Goal: Transaction & Acquisition: Purchase product/service

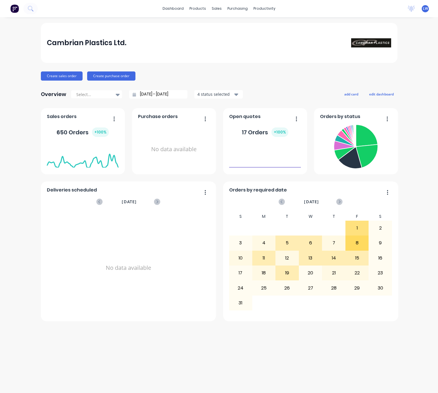
click at [433, 329] on div "Cambrian Plastics Ltd. Create sales order Create purchase order Overview Select…" at bounding box center [219, 205] width 438 height 365
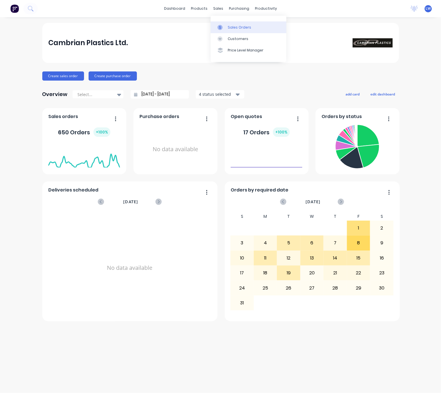
click at [225, 29] on div at bounding box center [222, 27] width 9 height 5
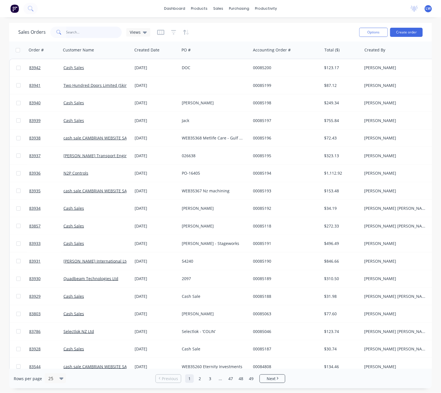
click at [78, 29] on input "text" at bounding box center [94, 32] width 56 height 11
type input "85197"
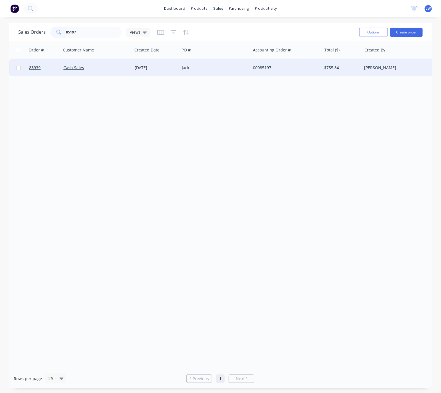
click at [184, 73] on div "Jack" at bounding box center [215, 67] width 71 height 17
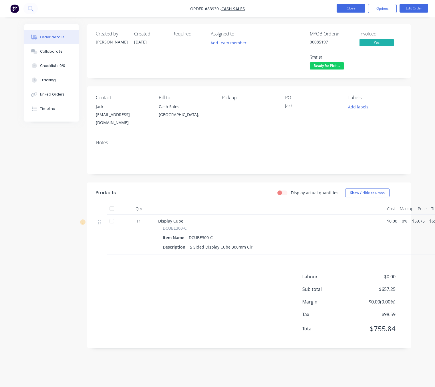
click at [350, 9] on button "Close" at bounding box center [350, 8] width 29 height 9
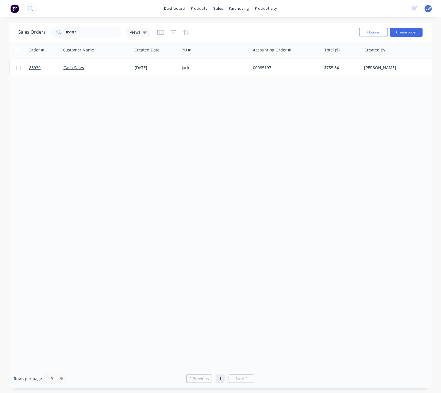
click at [12, 13] on button at bounding box center [15, 8] width 12 height 11
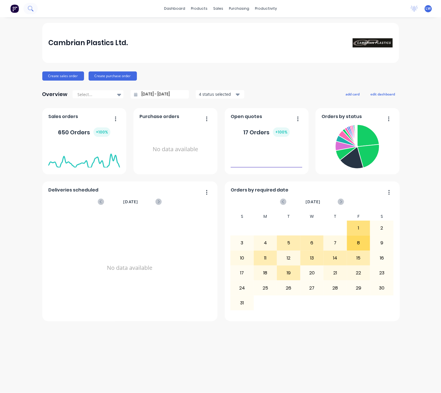
click at [32, 11] on icon at bounding box center [30, 8] width 5 height 5
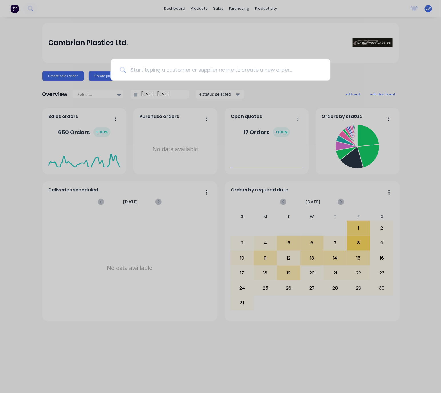
click at [172, 72] on input at bounding box center [224, 69] width 196 height 21
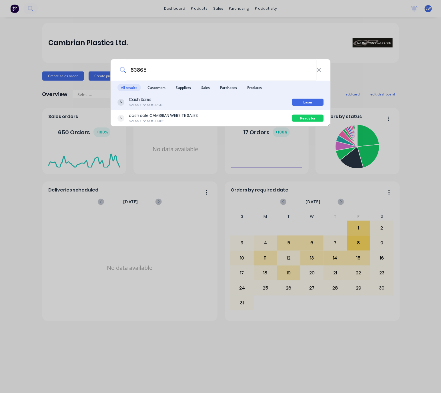
type input "83865"
click at [252, 108] on div "Cash Sales Sales Order #82581 Laser" at bounding box center [221, 102] width 220 height 16
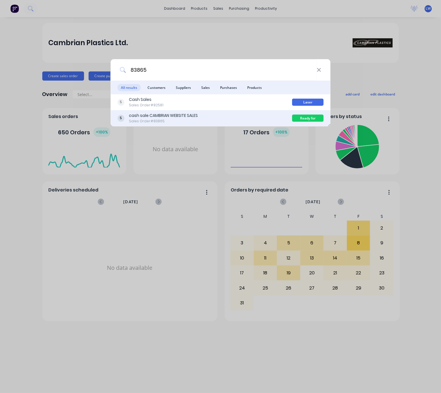
click at [257, 116] on div "cash sale CAMBRIAN WEBSITE SALES Sales Order #83865" at bounding box center [204, 118] width 175 height 11
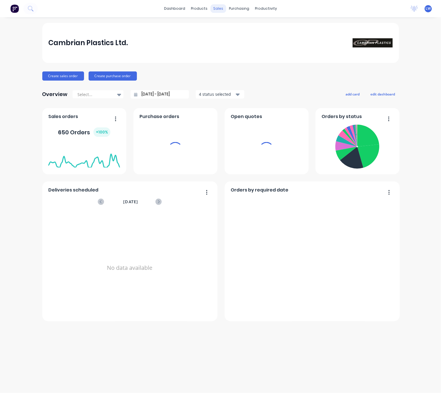
click at [216, 9] on div "sales" at bounding box center [218, 8] width 16 height 9
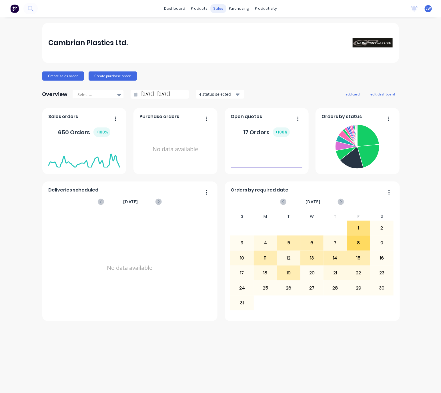
click at [221, 10] on div "sales" at bounding box center [218, 8] width 16 height 9
click at [252, 27] on link "Sales Orders" at bounding box center [249, 26] width 76 height 11
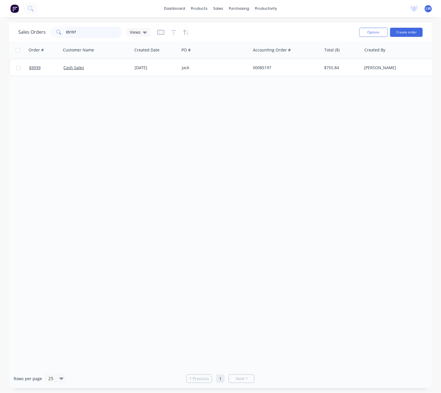
click at [90, 34] on input "85197" at bounding box center [94, 32] width 56 height 11
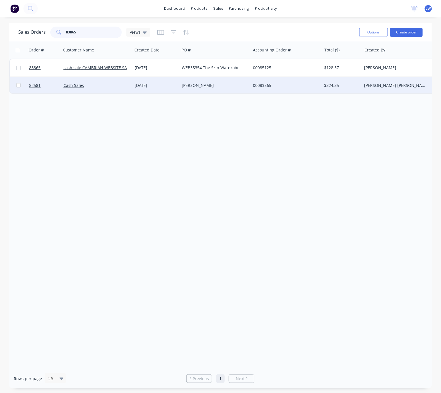
type input "83865"
click at [208, 83] on div "[PERSON_NAME]" at bounding box center [213, 86] width 63 height 6
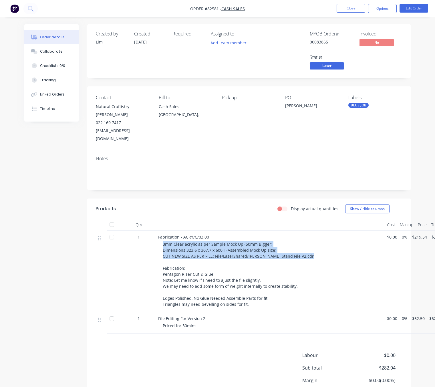
drag, startPoint x: 163, startPoint y: 236, endPoint x: 248, endPoint y: 253, distance: 87.0
click at [248, 254] on div "3mm Clear acrylic as per Sample Mock Up (50mm Bigger) Dimensions 323.6 x 307.7 …" at bounding box center [273, 274] width 220 height 66
copy span "3mm Clear acrylic as per Sample Mock Up (50mm Bigger) Dimensions 323.6 x 307.7 …"
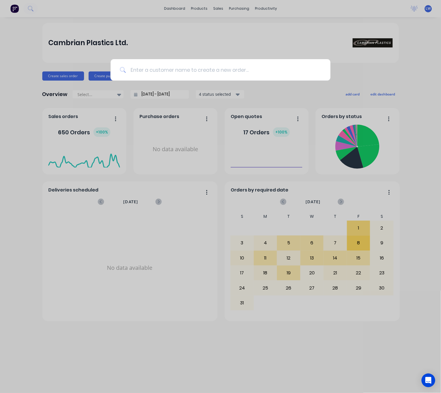
click at [236, 75] on input at bounding box center [224, 69] width 196 height 21
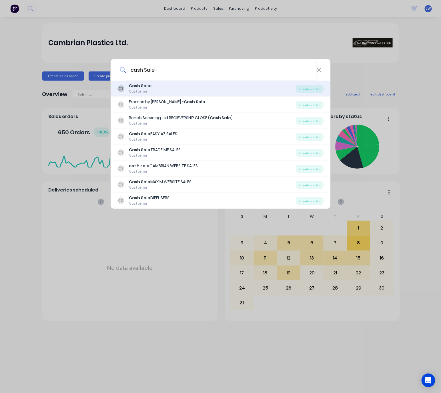
type input "cash Sale"
click at [227, 93] on div "CS Cash Sale s Customer" at bounding box center [206, 88] width 179 height 11
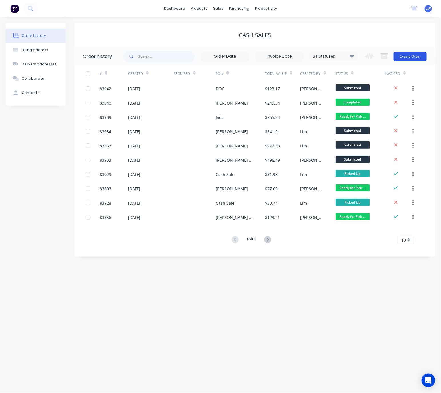
click at [416, 59] on button "Create Order" at bounding box center [410, 56] width 33 height 9
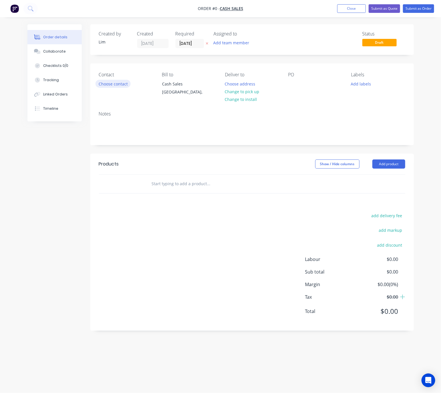
click at [117, 85] on button "Choose contact" at bounding box center [112, 84] width 35 height 8
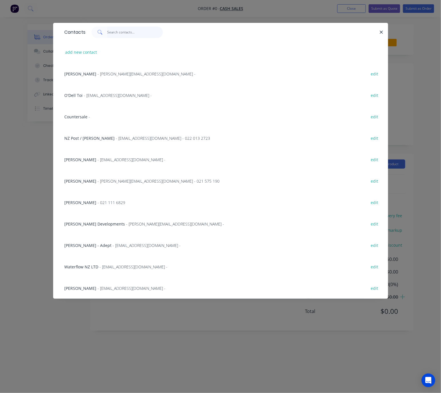
click at [124, 33] on input "text" at bounding box center [135, 32] width 56 height 11
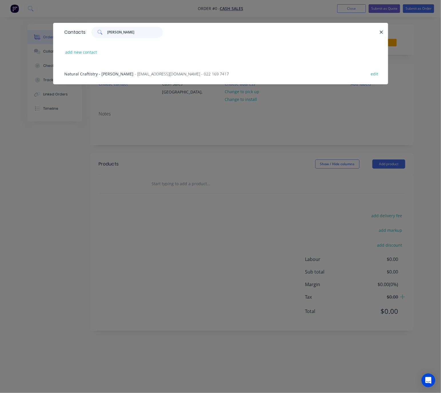
type input "[PERSON_NAME]"
click at [181, 75] on span "- [EMAIL_ADDRESS][DOMAIN_NAME] - 022 169 7417" at bounding box center [182, 73] width 94 height 5
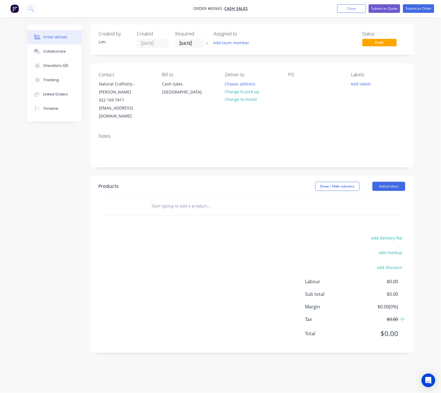
click at [209, 42] on button at bounding box center [207, 43] width 6 height 7
click at [252, 92] on button "Change to pick up" at bounding box center [242, 92] width 41 height 8
click at [294, 82] on div at bounding box center [292, 84] width 9 height 8
click at [366, 82] on button "Add labels" at bounding box center [361, 84] width 26 height 8
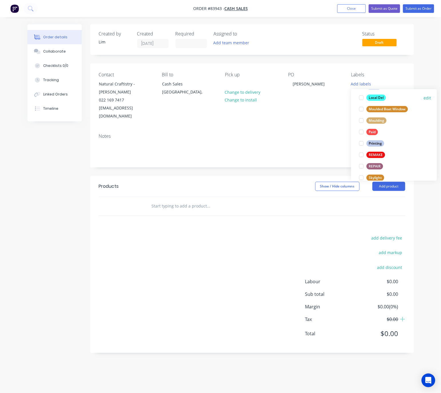
scroll to position [214, 0]
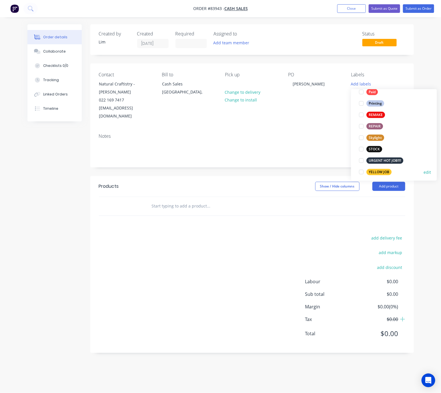
click at [388, 173] on div "YELLOW JOB" at bounding box center [379, 172] width 25 height 6
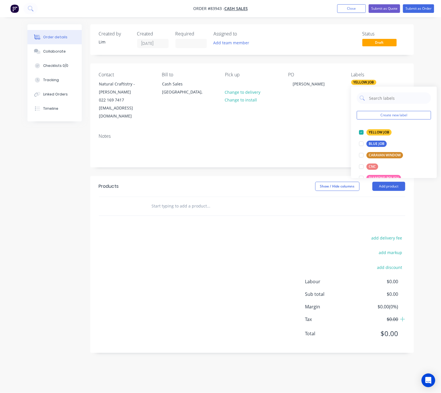
click at [256, 162] on div "Created by [PERSON_NAME] Created [DATE] Required Assigned to Add team member St…" at bounding box center [252, 188] width 324 height 329
drag, startPoint x: 246, startPoint y: 199, endPoint x: 244, endPoint y: 196, distance: 3.6
click at [245, 200] on input "text" at bounding box center [209, 205] width 114 height 11
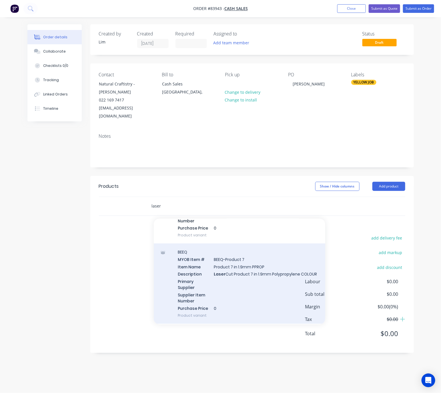
scroll to position [1201, 0]
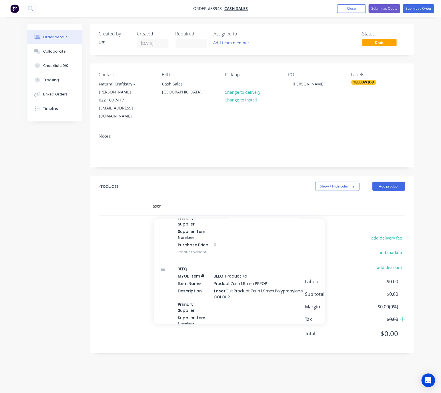
click at [33, 277] on div "Created by [PERSON_NAME] Created [DATE] Required Assigned to Add team member St…" at bounding box center [220, 192] width 387 height 337
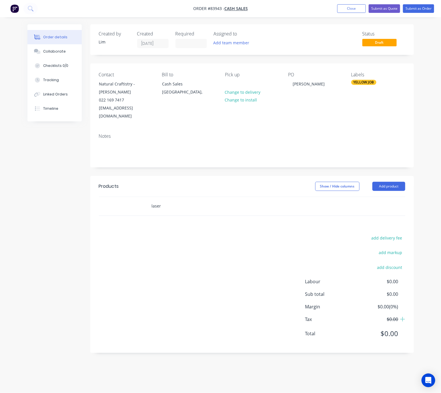
click at [148, 200] on div "laser" at bounding box center [233, 205] width 172 height 11
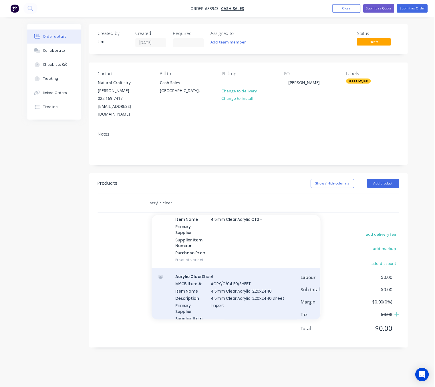
scroll to position [772, 0]
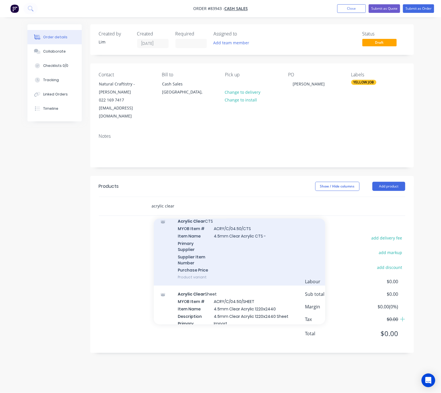
type input "acrylic clear"
click at [281, 252] on div "Acrylic Clear CTS MYOB Item # ACRY/C/04.50/CTS Item Name 4.5mm Clear Acrylic CT…" at bounding box center [240, 249] width 172 height 73
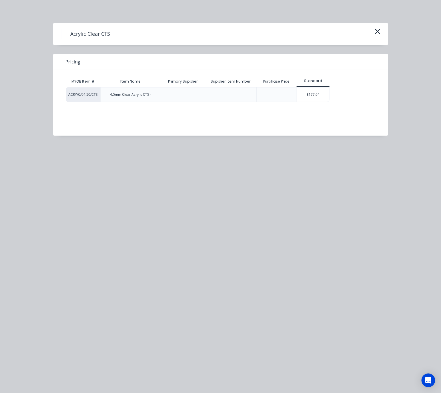
click at [318, 93] on div "$177.64" at bounding box center [313, 94] width 32 height 14
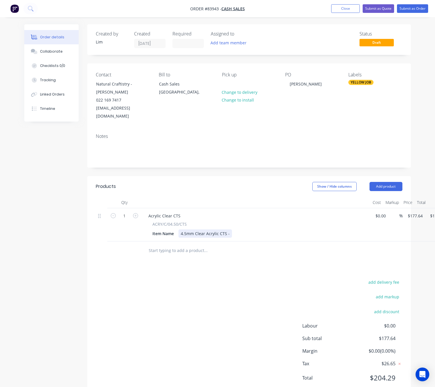
drag, startPoint x: 227, startPoint y: 227, endPoint x: 247, endPoint y: 230, distance: 19.9
click at [228, 229] on div "4.5mm Clear Acrylic CTS -" at bounding box center [204, 233] width 53 height 8
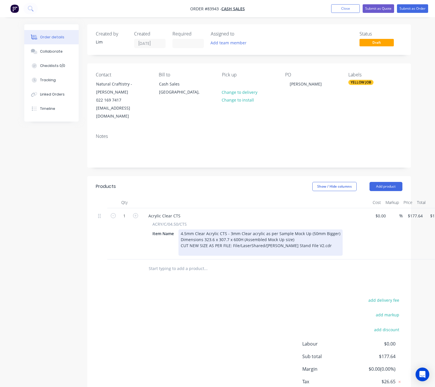
click at [229, 229] on div "4.5mm Clear Acrylic CTS - 3mm Clear acrylic as per Sample Mock Up (50mm Bigger)…" at bounding box center [260, 242] width 164 height 26
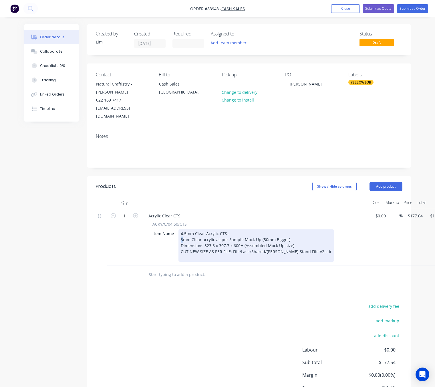
drag, startPoint x: 183, startPoint y: 232, endPoint x: 178, endPoint y: 232, distance: 5.1
click at [178, 232] on div "Item Name 4.5mm Clear Acrylic CTS - 3mm Clear acrylic as per Sample Mock Up (50…" at bounding box center [254, 245] width 209 height 32
click at [206, 230] on div "4.5mm Clear Acrylic CTS - 4.5mm Clear acrylic as per Sample Mock Up (50mm Bigge…" at bounding box center [256, 245] width 156 height 32
click at [206, 232] on div "4.5mm Clear Acrylic CTS - 4.5mm Clear acrylic as per Sample Mock Up (50mm Bigge…" at bounding box center [256, 245] width 156 height 32
click at [208, 232] on div "4.5mm Clear Acrylic CTS - 4.5mm Clear acrylic as per Sample Mock Up (50mm Bigge…" at bounding box center [256, 245] width 156 height 32
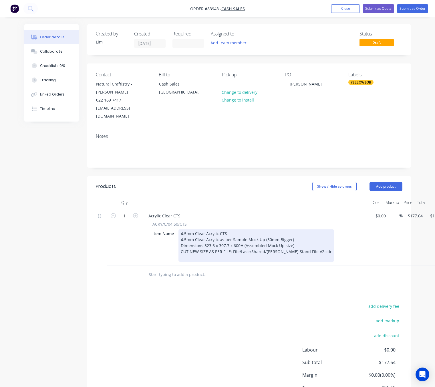
click at [229, 229] on div "4.5mm Clear Acrylic CTS - 4.5mm Clear Acrylic as per Sample Mock Up (50mm Bigge…" at bounding box center [256, 245] width 156 height 32
drag, startPoint x: 229, startPoint y: 226, endPoint x: 178, endPoint y: 227, distance: 51.5
click at [178, 229] on div "4.5mm Clear Acrylic CTS - 4.5mm Clear Acrylic as per Sample Mock Up (50mm Bigge…" at bounding box center [256, 245] width 156 height 32
drag, startPoint x: 262, startPoint y: 231, endPoint x: 224, endPoint y: 232, distance: 37.5
click at [224, 232] on div "4.5mm Clear Acrylic CTS - 4.5mm Clear Acrylic as per Sample Mock Up (50mm Bigge…" at bounding box center [256, 245] width 156 height 32
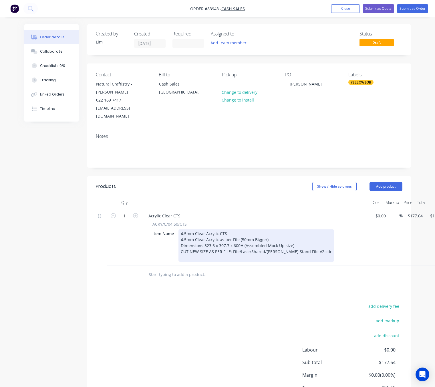
click at [226, 231] on div "4.5mm Clear Acrylic CTS - 4.5mm Clear Acrylic as per File (50mm Bigger) Dimensi…" at bounding box center [256, 245] width 156 height 32
click at [220, 232] on div "4.5mm Clear Acrylic CTS - 4.5mm Clear Acrylic as Per File (50mm Bigger) Dimensi…" at bounding box center [256, 245] width 156 height 32
drag, startPoint x: 265, startPoint y: 232, endPoint x: 240, endPoint y: 232, distance: 25.7
click at [240, 232] on div "4.5mm Clear Acrylic CTS - 4.5mm Clear Acrylic As Per File (50mm Bigger) Dimensi…" at bounding box center [256, 245] width 156 height 32
click at [251, 233] on div "4.5mm Clear Acrylic CTS - 4.5mm Clear Acrylic As Per File Update For 4.5 Dimens…" at bounding box center [256, 245] width 156 height 32
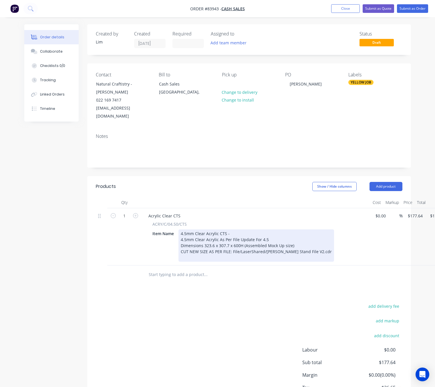
click at [252, 233] on div "4.5mm Clear Acrylic CTS - 4.5mm Clear Acrylic As Per File Update For 4.5 Dimens…" at bounding box center [256, 245] width 156 height 32
click at [282, 242] on div "Dimensions 323.6 x 307.7 x 600H (Assembled Mock Up size)" at bounding box center [256, 245] width 151 height 6
click at [294, 242] on div "Dimensions 323.6 x 307.7 x 600H (Assembled Mock Up size)" at bounding box center [256, 245] width 151 height 6
drag, startPoint x: 294, startPoint y: 237, endPoint x: 170, endPoint y: 237, distance: 123.5
click at [170, 237] on div "Item Name 4.5mm Clear Acrylic CTS - 4.5mm Clear Acrylic As Per File Updated For…" at bounding box center [254, 245] width 209 height 32
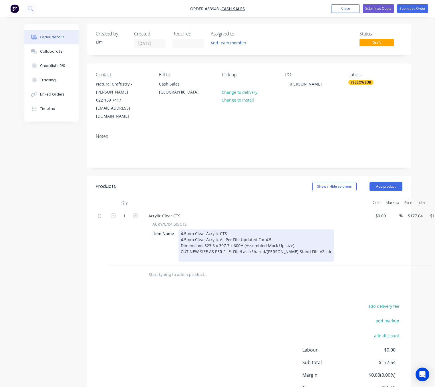
click at [236, 248] on div "CUT NEW SIZE AS PER FILE: File/LaserShared/[PERSON_NAME] Stand File V2.cdr" at bounding box center [256, 251] width 151 height 6
click at [181, 242] on div "Dimensions 323.6 x 307.7 x 600H (Assembled Mock Up size)" at bounding box center [256, 245] width 151 height 6
drag, startPoint x: 305, startPoint y: 237, endPoint x: 255, endPoint y: 236, distance: 50.3
click at [255, 242] on div "Stand Dimensions 323.6 x 307.7 x 600H (Assembled Mock Up size)" at bounding box center [256, 245] width 151 height 6
click at [282, 254] on div "4.5mm Clear Acrylic CTS - 4.5mm Clear Acrylic As Per File Updated For 4.5 Stand…" at bounding box center [256, 245] width 156 height 32
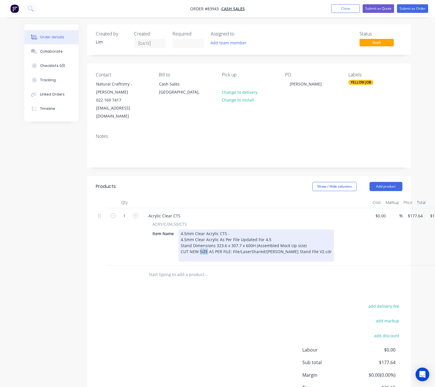
drag, startPoint x: 207, startPoint y: 244, endPoint x: 200, endPoint y: 243, distance: 6.9
click at [200, 248] on div "CUT NEW SIZE AS PER FILE: File/LaserShared/[PERSON_NAME] Stand File V2.cdr" at bounding box center [256, 251] width 151 height 6
drag, startPoint x: 212, startPoint y: 250, endPoint x: 216, endPoint y: 251, distance: 4.6
click at [213, 254] on div at bounding box center [256, 257] width 151 height 6
click at [242, 229] on div "4.5mm Clear Acrylic CTS - 4.5mm Clear Acrylic As Per File Updated For 4.5 Stand…" at bounding box center [256, 245] width 156 height 32
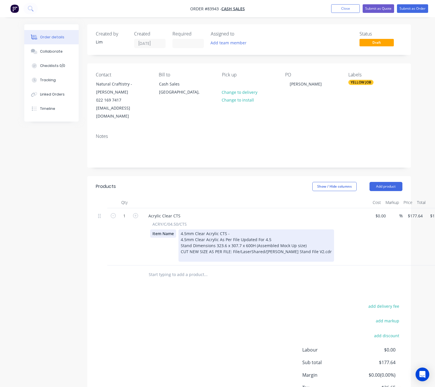
drag, startPoint x: 234, startPoint y: 226, endPoint x: 158, endPoint y: 226, distance: 76.3
click at [158, 229] on div "Item Name 4.5mm Clear Acrylic CTS - 4.5mm Clear Acrylic As Per File Updated For…" at bounding box center [254, 245] width 209 height 32
click at [181, 231] on div "4.5mm Clear Acrylic As Per File Updated For 4.5 Stand Dimensions 323.6 x 307.7 …" at bounding box center [256, 245] width 156 height 32
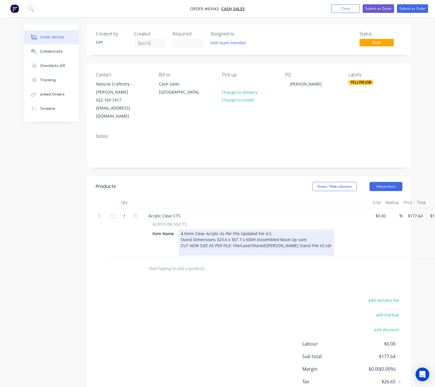
click at [239, 229] on div "4.5mm Clear Acrylic As Per File Updated For 4.5 Stand Dimensions 323.6 x 307.7 …" at bounding box center [256, 242] width 156 height 26
click at [222, 229] on div "4.5mm Clear Acrylic As Per File Updated For 4.5 Stand Dimensions 323.6 x 307.7 …" at bounding box center [256, 242] width 156 height 26
click at [220, 229] on div "4.5mm Clear Acrylic As Per File Updated For 4.5 Stand Dimensions 323.6 x 307.7 …" at bounding box center [256, 242] width 156 height 26
click at [218, 229] on div "4.5mm Clear Acrylic As Per File Updated For 4.5 Stand Dimensions 323.6 x 307.7 …" at bounding box center [256, 242] width 156 height 26
click at [222, 229] on div "4.5mm Clear Acrylic As Per File Updated For 4.5 Stand Dimensions 323.6 x 307.7 …" at bounding box center [256, 242] width 156 height 26
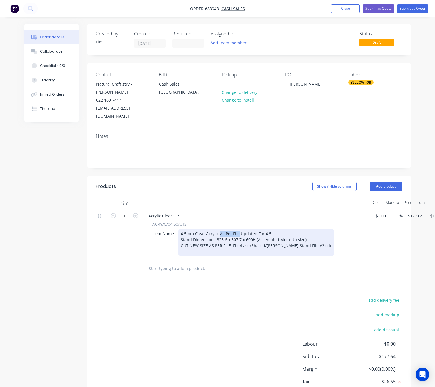
drag, startPoint x: 237, startPoint y: 226, endPoint x: 219, endPoint y: 228, distance: 18.1
click at [219, 229] on div "4.5mm Clear Acrylic As Per File Updated For 4.5 Stand Dimensions 323.6 x 307.7 …" at bounding box center [256, 242] width 156 height 26
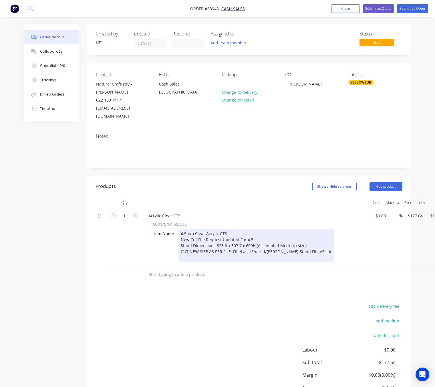
click at [260, 232] on div "4.5mm Clear Acrylic CTS - New Cut File Request Updated For 4.5 Stand Dimensions…" at bounding box center [256, 245] width 156 height 32
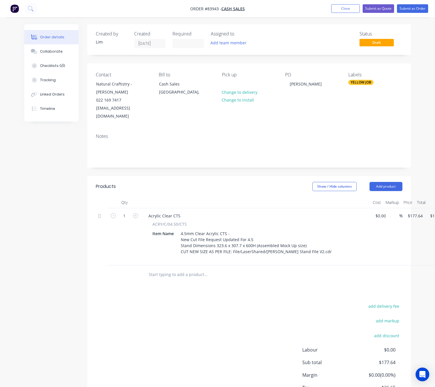
click at [245, 304] on div "add delivery fee add markup add discount Labour $0.00 Sub total $177.64 Margin …" at bounding box center [249, 357] width 306 height 110
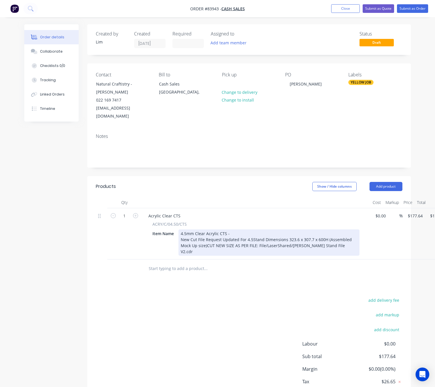
click at [331, 234] on div "4.5mm Clear Acrylic CTS - New Cut File Request Updated For 4.5Stand Dimensions …" at bounding box center [268, 242] width 181 height 26
click at [250, 231] on div "4.5mm Clear Acrylic CTS - New Cut File Request Updated For 4.5Stand Dimensions …" at bounding box center [268, 242] width 181 height 26
click at [304, 235] on div "4.5mm Clear Acrylic CTS - New Cut File Request Updated For 4.5 Stand Dimensions…" at bounding box center [268, 242] width 181 height 26
drag, startPoint x: 229, startPoint y: 242, endPoint x: 208, endPoint y: 246, distance: 21.3
click at [208, 246] on div "4.5mm Clear Acrylic CTS - New Cut File Request Updated For 4.5 Stand Dimensions…" at bounding box center [256, 242] width 156 height 26
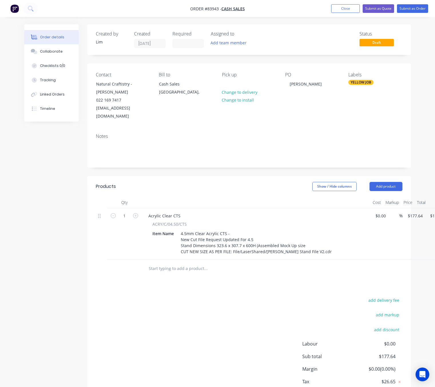
drag, startPoint x: 225, startPoint y: 306, endPoint x: 224, endPoint y: 310, distance: 3.5
click at [224, 307] on div "add delivery fee add markup add discount Labour $0.00 Sub total $177.64 Margin …" at bounding box center [249, 351] width 306 height 110
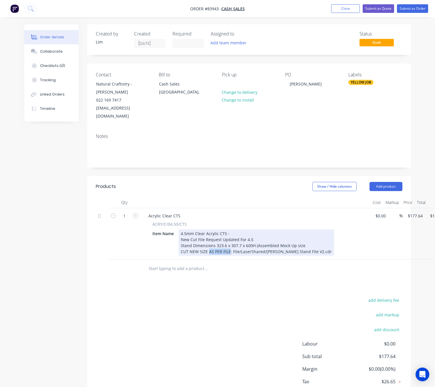
drag, startPoint x: 225, startPoint y: 244, endPoint x: 208, endPoint y: 245, distance: 17.2
click at [208, 245] on div "4.5mm Clear Acrylic CTS - New Cut File Request Updated For 4.5 Stand Dimensions…" at bounding box center [256, 242] width 156 height 26
click at [226, 242] on div "4.5mm Clear Acrylic CTS - New Cut File Request Updated For 4.5 Stand Dimensions…" at bounding box center [256, 242] width 156 height 26
drag, startPoint x: 222, startPoint y: 244, endPoint x: 178, endPoint y: 248, distance: 44.5
click at [178, 248] on div "Item Name 4.5mm Clear Acrylic CTS - New Cut File Request Updated For 4.5 Stand …" at bounding box center [254, 242] width 209 height 26
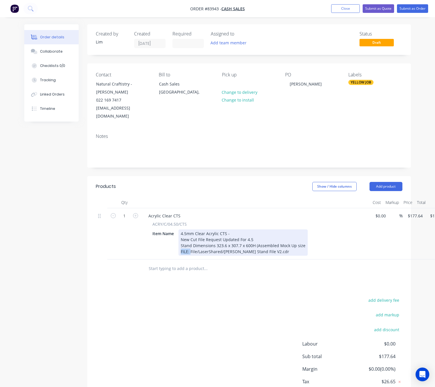
drag, startPoint x: 190, startPoint y: 244, endPoint x: 166, endPoint y: 244, distance: 23.5
click at [166, 244] on div "Item Name 4.5mm Clear Acrylic CTS - New Cut File Request Updated For 4.5 Stand …" at bounding box center [254, 242] width 209 height 26
click at [214, 238] on div "4.5mm Clear Acrylic CTS - New Cut File Request Updated For 4.5 Stand Dimensions…" at bounding box center [242, 242] width 129 height 26
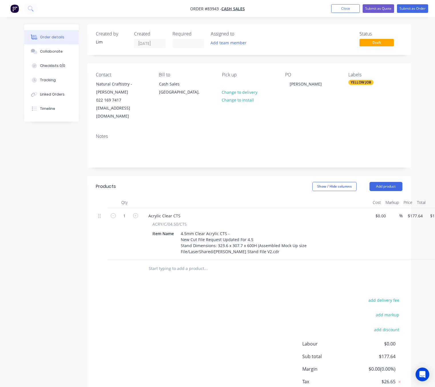
drag, startPoint x: 211, startPoint y: 308, endPoint x: 212, endPoint y: 304, distance: 3.5
click at [211, 305] on div "add delivery fee add markup add discount Labour $0.00 Sub total $177.64 Margin …" at bounding box center [249, 351] width 306 height 110
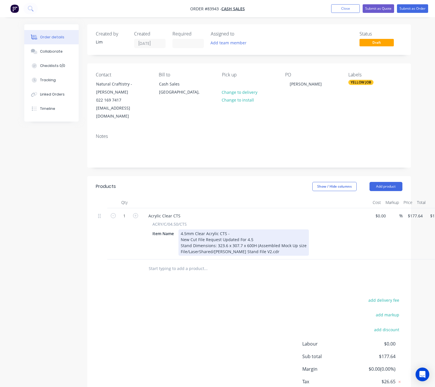
click at [303, 237] on div "4.5mm Clear Acrylic CTS - New Cut File Request Updated For 4.5 Stand Dimensions…" at bounding box center [243, 242] width 130 height 26
click at [255, 238] on div "4.5mm Clear Acrylic CTS - New Cut File Request Updated For 4.5 Stand Dimensions…" at bounding box center [243, 242] width 130 height 26
click at [256, 237] on div "4.5mm Clear Acrylic CTS - New Cut File Request Updated For 4.5 Stand Dimensions…" at bounding box center [243, 242] width 130 height 26
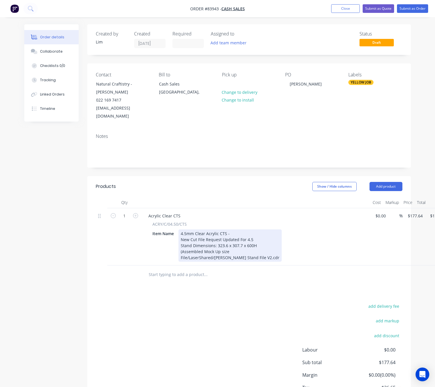
click at [235, 241] on div "4.5mm Clear Acrylic CTS - New Cut File Request Updated For 4.5 Stand Dimensions…" at bounding box center [229, 245] width 103 height 32
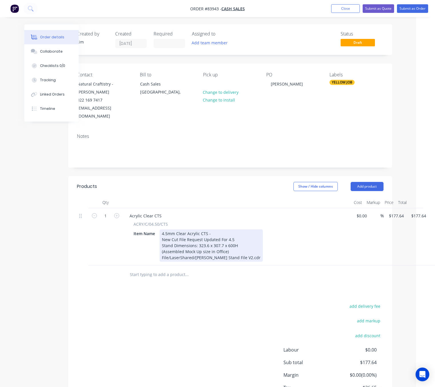
scroll to position [0, 23]
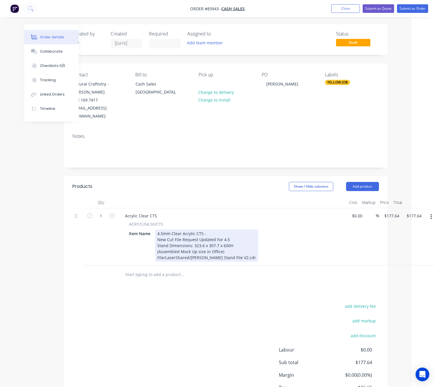
click at [246, 252] on div "4.5mm Clear Acrylic CTS - New Cut File Request Updated For 4.5 Stand Dimensions…" at bounding box center [206, 245] width 103 height 32
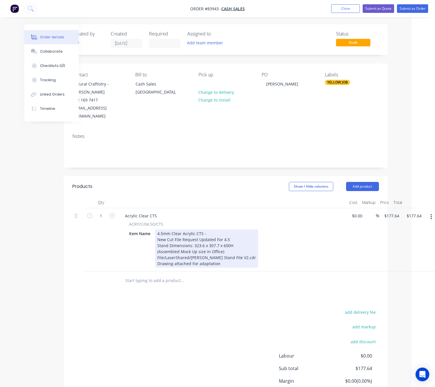
click at [199, 256] on div "4.5mm Clear Acrylic CTS - New Cut File Request Updated For 4.5 Stand Dimensions…" at bounding box center [206, 248] width 103 height 38
click at [224, 254] on div "4.5mm Clear Acrylic CTS - New Cut File Request Updated For 4.5 Stand Dimensions…" at bounding box center [206, 248] width 103 height 38
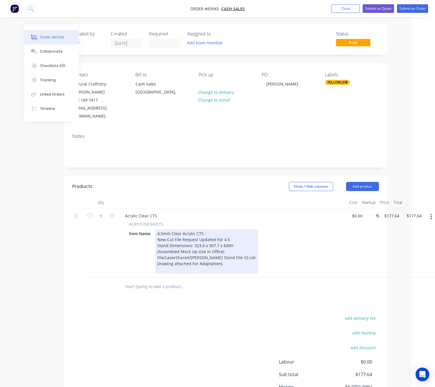
click at [236, 256] on div "4.5mm Clear Acrylic CTS - New Cut File Request Updated For 4.5 Stand Dimensions…" at bounding box center [206, 251] width 103 height 44
click at [158, 257] on div "4.5mm Clear Acrylic CTS - New Cut File Request Updated For 4.5 Stand Dimensions…" at bounding box center [206, 251] width 103 height 44
click at [156, 248] on div "4.5mm Clear Acrylic CTS - New Cut File Request Updated For 4.5 Stand Dimensions…" at bounding box center [206, 251] width 103 height 44
click at [158, 243] on div "4.5mm Clear Acrylic CTS - New Cut File Request Updated For 4.5 Stand Dimensions…" at bounding box center [207, 251] width 105 height 44
click at [158, 235] on div "4.5mm Clear Acrylic CTS - New Cut File Request Updated For 4.5 Stand Dimensions…" at bounding box center [207, 251] width 105 height 44
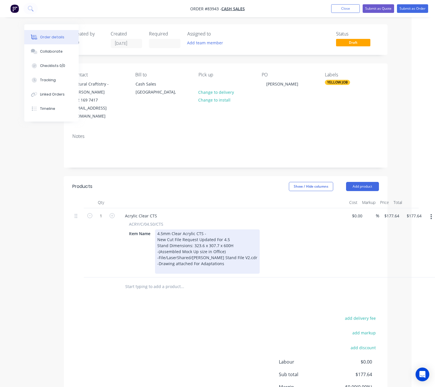
click at [158, 236] on div "4.5mm Clear Acrylic CTS - New Cut File Request Updated For 4.5 Stand Dimensions…" at bounding box center [207, 251] width 105 height 44
click at [160, 242] on div "4.5mm Clear Acrylic CTS - New Cut File Request Updated For 4.5 - Stand Dimensio…" at bounding box center [207, 251] width 105 height 44
click at [158, 250] on div "4.5mm Clear Acrylic CTS - New Cut File Request Updated For 4.5 - Stand Dimensio…" at bounding box center [207, 251] width 105 height 44
click at [158, 257] on div "4.5mm Clear Acrylic CTS - New Cut File Request Updated For 4.5 - Stand Dimensio…" at bounding box center [208, 251] width 106 height 44
click at [157, 243] on div "4.5mm Clear Acrylic CTS - New Cut File Request Updated For 4.5 - Stand Dimensio…" at bounding box center [208, 251] width 106 height 44
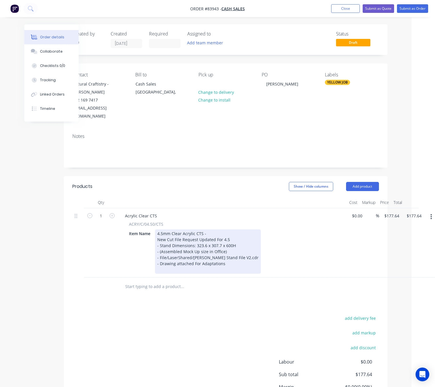
click at [157, 245] on div "4.5mm Clear Acrylic CTS - New Cut File Request Updated For 4.5 - Stand Dimensio…" at bounding box center [208, 251] width 106 height 44
click at [156, 245] on div "4.5mm Clear Acrylic CTS - New Cut File Request Updated For 4.5 - Stand Dimensio…" at bounding box center [208, 251] width 106 height 44
click at [158, 245] on div "4.5mm Clear Acrylic CTS - New Cut File Request Updated For 4.5 - Stand Dimensio…" at bounding box center [208, 251] width 106 height 44
click at [194, 264] on div "4.5mm Clear Acrylic CTS - New Cut File Request Updated For 4.5 - Stand Dimensio…" at bounding box center [208, 251] width 106 height 44
click at [160, 245] on div "4.5mm Clear Acrylic CTS - New Cut File Request Updated For 4.5 - Stand Dimensio…" at bounding box center [208, 251] width 106 height 44
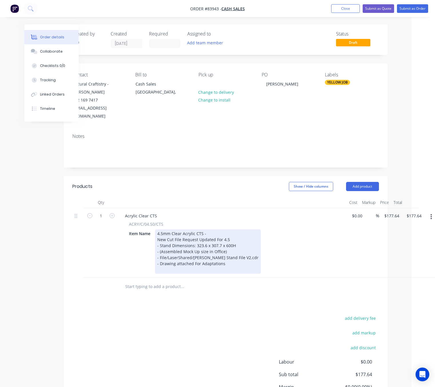
click at [200, 263] on div "4.5mm Clear Acrylic CTS - New Cut File Request Updated For 4.5 - Stand Dimensio…" at bounding box center [208, 251] width 106 height 44
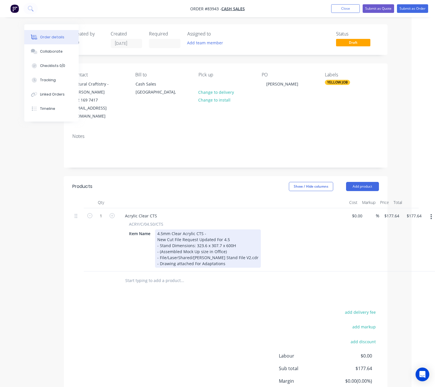
click at [241, 248] on div "4.5mm Clear Acrylic CTS - New Cut File Request Updated For 4.5 - Stand Dimensio…" at bounding box center [208, 248] width 106 height 38
click at [240, 260] on div "4.5mm Clear Acrylic CTS - New Cut File Request Updated For 4.5 - Stand Dimensio…" at bounding box center [208, 248] width 106 height 38
drag, startPoint x: 237, startPoint y: 238, endPoint x: 238, endPoint y: 241, distance: 3.5
click at [238, 241] on div "4.5mm Clear Acrylic CTS - New Cut File Request Updated For 4.5 - Stand Dimensio…" at bounding box center [208, 248] width 106 height 38
click at [214, 229] on div "4.5mm Clear Acrylic CTS - New Cut File Request Updated For 4.5 - Stand Dimensio…" at bounding box center [208, 248] width 106 height 38
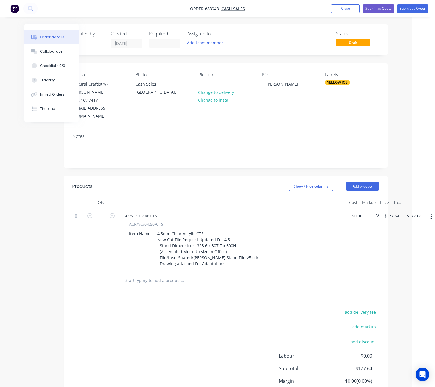
drag, startPoint x: 206, startPoint y: 334, endPoint x: 204, endPoint y: 327, distance: 7.1
click at [205, 334] on div "add delivery fee add markup add discount Labour $0.00 Sub total $177.64 Margin …" at bounding box center [225, 363] width 306 height 110
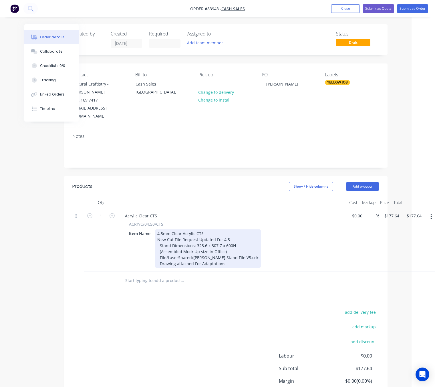
click at [177, 256] on div "4.5mm Clear Acrylic CTS - New Cut File Request Updated For 4.5 - Stand Dimensio…" at bounding box center [208, 248] width 106 height 38
click at [178, 256] on div "4.5mm Clear Acrylic CTS - New Cut File Request Updated For 4.5 - Stand Dimensio…" at bounding box center [208, 248] width 106 height 38
click at [225, 254] on div "4.5mm Clear Acrylic CTS - New Cut File Request Updated For 4.5 - Stand Dimensio…" at bounding box center [208, 248] width 106 height 38
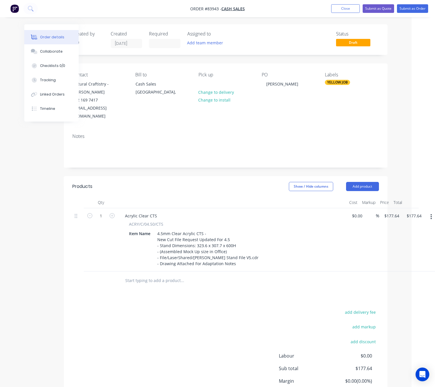
click at [181, 318] on div "add delivery fee add markup add discount Labour $0.00 Sub total $177.64 Margin …" at bounding box center [225, 363] width 306 height 110
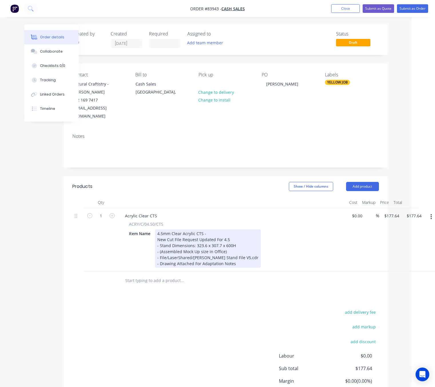
click at [201, 255] on div "4.5mm Clear Acrylic CTS - New Cut File Request Updated For 4.5 - Stand Dimensio…" at bounding box center [208, 248] width 106 height 38
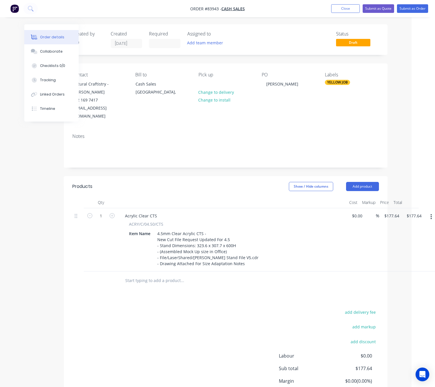
click at [190, 328] on div "add delivery fee add markup add discount Labour $0.00 Sub total $177.64 Margin …" at bounding box center [225, 363] width 306 height 110
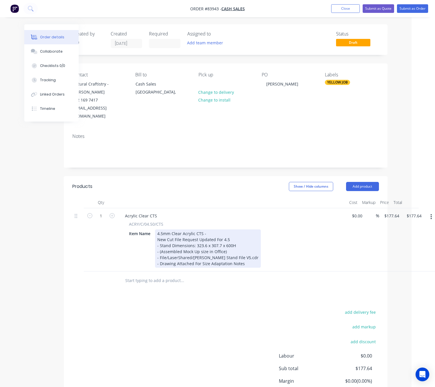
click at [213, 232] on div "4.5mm Clear Acrylic CTS - New Cut File Request Updated For 4.5 - Stand Dimensio…" at bounding box center [208, 248] width 106 height 38
click at [195, 232] on div "4.5mm Clear Acrylic CTS - New Cut File Request Updated For 4.5 - Stand Dimensio…" at bounding box center [208, 248] width 106 height 38
click at [214, 231] on div "4.5mm Clear Acrylic CTS - New Cut File Request: Updated For 4.5 - Stand Dimensi…" at bounding box center [208, 248] width 106 height 38
click at [227, 234] on div "4.5mm Clear Acrylic CTS - New Cut File Request: Update For 4.5 - Stand Dimensio…" at bounding box center [208, 248] width 106 height 38
click at [211, 229] on div "4.5mm Clear Acrylic CTS - New Cut File Request: Update For 4.5 - Stand Dimensio…" at bounding box center [208, 248] width 106 height 38
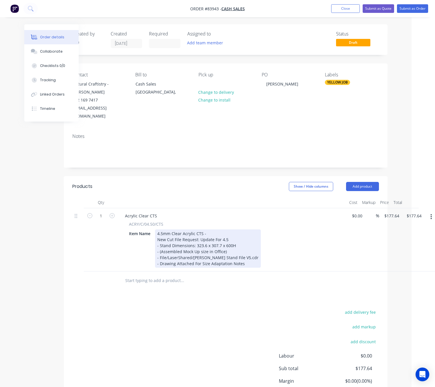
click at [157, 229] on div "4.5mm Clear Acrylic CTS - New Cut File Request: Update For 4.5 - Stand Dimensio…" at bounding box center [208, 248] width 106 height 38
drag, startPoint x: 174, startPoint y: 225, endPoint x: 150, endPoint y: 228, distance: 24.4
click at [144, 229] on div "Item Name x1 @ 4.5mm Clear Acrylic CTS - New Cut File Request: Update For 4.5 -…" at bounding box center [231, 248] width 209 height 38
copy div "x1 @ 4.5mm Clear Acrylic CTS -"
click at [222, 229] on div "x1 @ 4.5mm Clear Acrylic CTS - New Cut File Request: Update For 4.5 - Stand Dim…" at bounding box center [208, 248] width 106 height 38
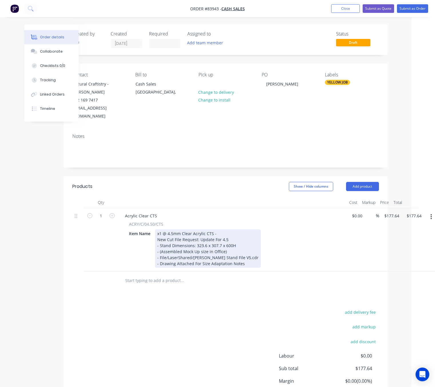
click at [184, 232] on div "x1 @ 4.5mm Clear Acrylic CTS - New Cut File Request: Update For 4.5 - Stand Dim…" at bounding box center [208, 248] width 106 height 38
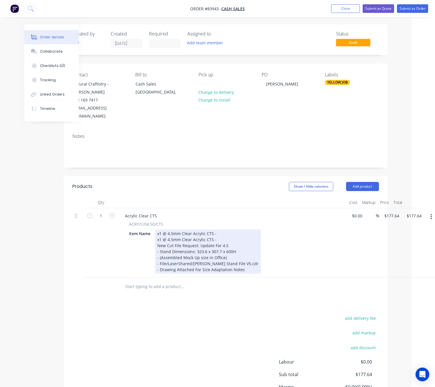
click at [225, 229] on div "x1 @ 4.5mm Clear Acrylic CTS - x1 @ 4.5mm Clear Acrylic CTS - New Cut File Requ…" at bounding box center [208, 251] width 106 height 44
click at [218, 229] on div "x1 @ 4.5mm Clear Acrylic CTS - 700 x 550 x1 @ 4.5mm Clear Acrylic CTS - New Cut…" at bounding box center [208, 251] width 106 height 44
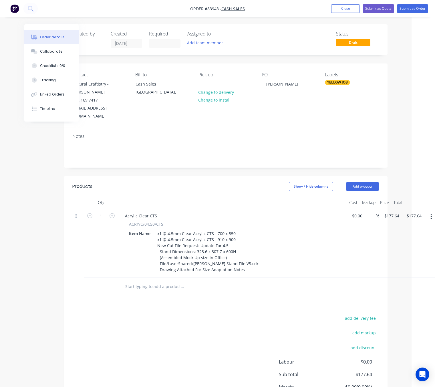
click at [200, 343] on div "add delivery fee add markup add discount Labour $0.00 Sub total $177.64 Margin …" at bounding box center [225, 369] width 306 height 110
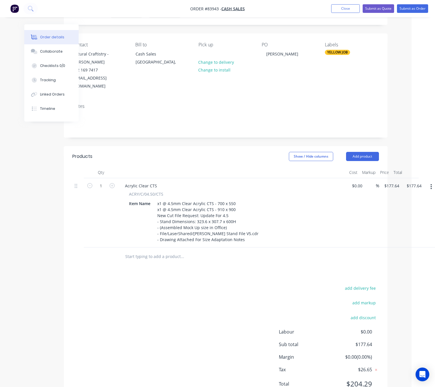
scroll to position [47, 23]
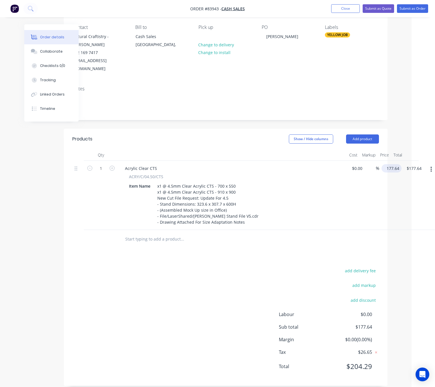
click at [392, 164] on input "177.64" at bounding box center [393, 168] width 18 height 8
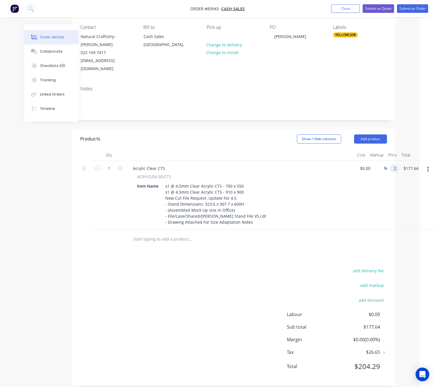
scroll to position [47, 15]
type input "$239.03"
click at [223, 304] on div "add delivery fee add markup add discount Labour $0.00 Sub total $177.64 Margin …" at bounding box center [233, 322] width 306 height 110
click at [232, 258] on div "Products Show / Hide columns Add product Qty Cost Markup Price Total 1 Acrylic …" at bounding box center [234, 257] width 324 height 257
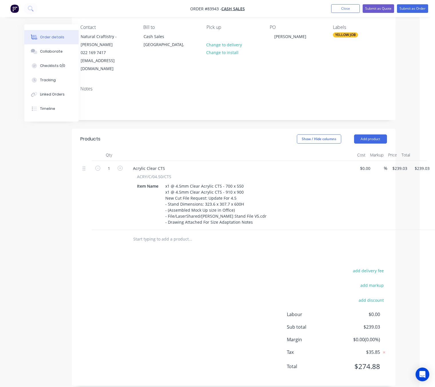
click at [138, 327] on div "add delivery fee add markup add discount Labour $0.00 Sub total $239.03 Margin …" at bounding box center [233, 322] width 306 height 110
click at [417, 7] on button "Submit as Order" at bounding box center [412, 8] width 31 height 9
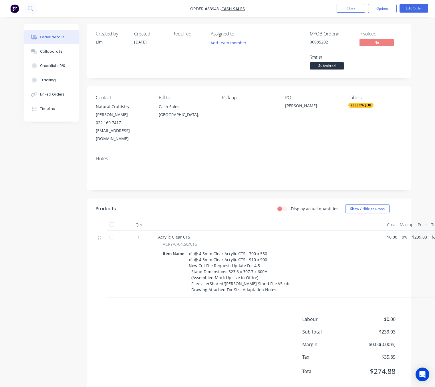
drag, startPoint x: 387, startPoint y: 8, endPoint x: 388, endPoint y: 14, distance: 6.3
click at [387, 7] on button "Options" at bounding box center [382, 8] width 29 height 9
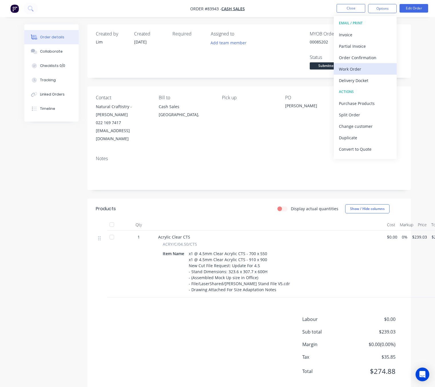
click at [369, 72] on div "Work Order" at bounding box center [365, 69] width 53 height 8
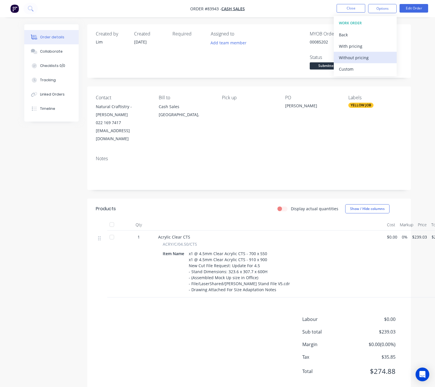
click at [361, 57] on div "Without pricing" at bounding box center [365, 57] width 53 height 8
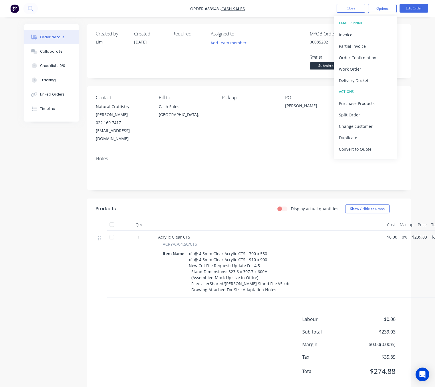
click at [29, 260] on div "Created by [PERSON_NAME] Created [DATE] Required Assigned to Add team member MY…" at bounding box center [217, 211] width 387 height 375
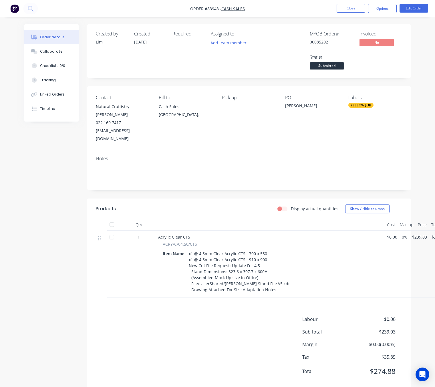
scroll to position [6, 0]
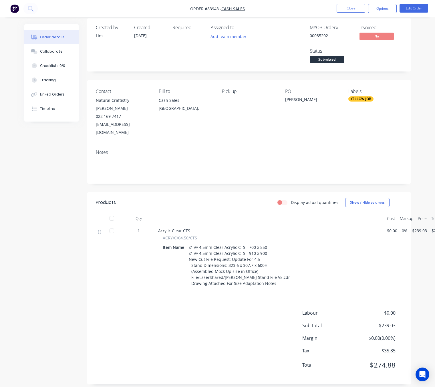
click at [174, 340] on div "Labour $0.00 Sub total $239.03 Margin $0.00 ( 0.00 %) Tax $35.85 Total $274.88" at bounding box center [249, 342] width 306 height 66
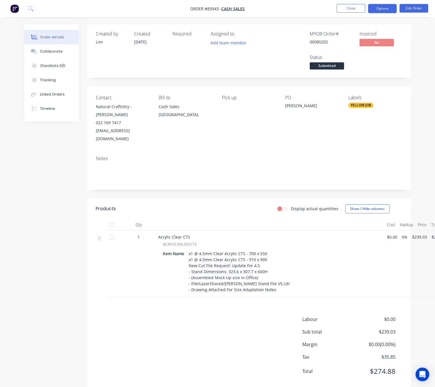
click at [378, 9] on button "Options" at bounding box center [382, 8] width 29 height 9
click at [72, 266] on div "Created by [PERSON_NAME] Created [DATE] Required Assigned to Add team member MY…" at bounding box center [217, 211] width 387 height 375
click at [333, 66] on span "Submitted" at bounding box center [327, 65] width 34 height 7
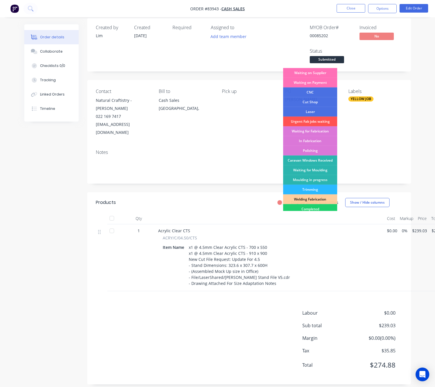
click at [324, 112] on div "Laser" at bounding box center [310, 112] width 54 height 10
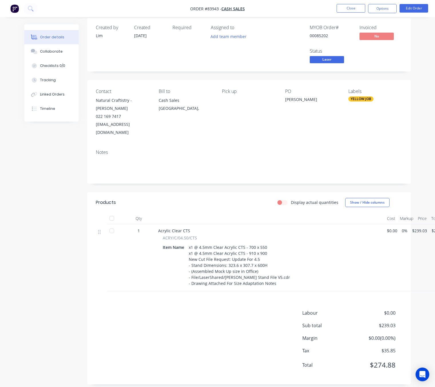
drag, startPoint x: 43, startPoint y: 259, endPoint x: 187, endPoint y: 226, distance: 147.7
click at [42, 259] on div "Created by [PERSON_NAME] Created [DATE] Required Assigned to Add team member MY…" at bounding box center [217, 205] width 387 height 375
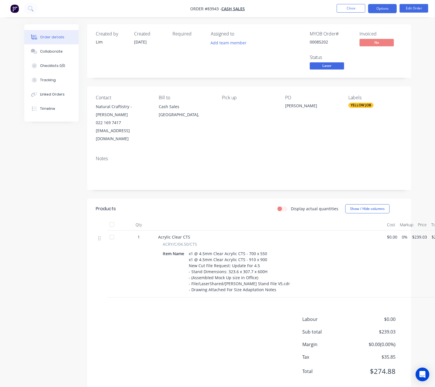
click at [389, 10] on button "Options" at bounding box center [382, 8] width 29 height 9
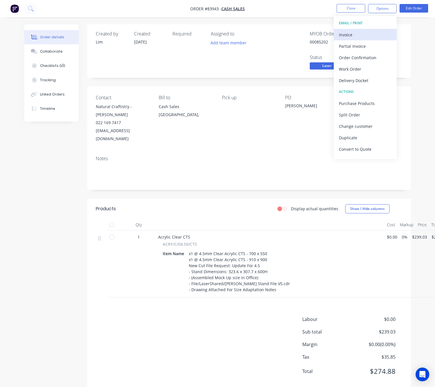
click at [362, 35] on div "Invoice" at bounding box center [365, 35] width 53 height 8
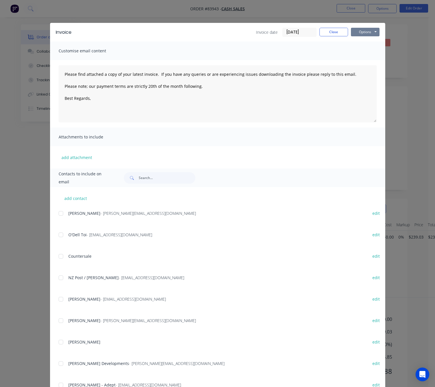
click at [366, 35] on button "Options" at bounding box center [365, 32] width 29 height 9
click at [373, 44] on button "Preview" at bounding box center [369, 41] width 37 height 9
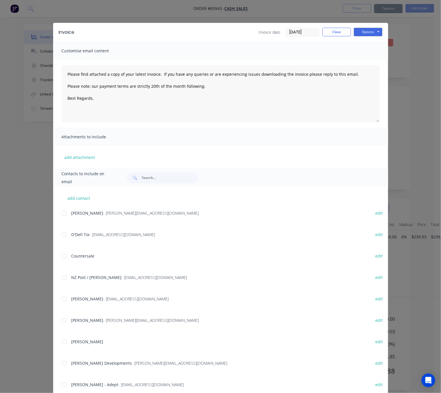
type textarea "Please find attached a copy of your latest invoice. If you have any queries or …"
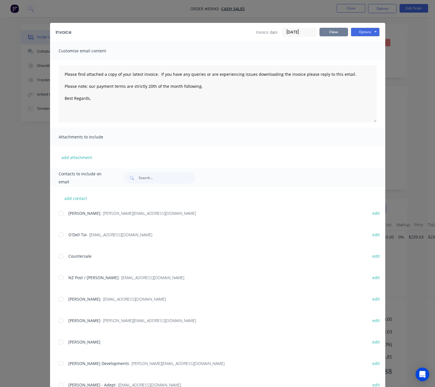
click at [337, 30] on button "Close" at bounding box center [333, 32] width 29 height 9
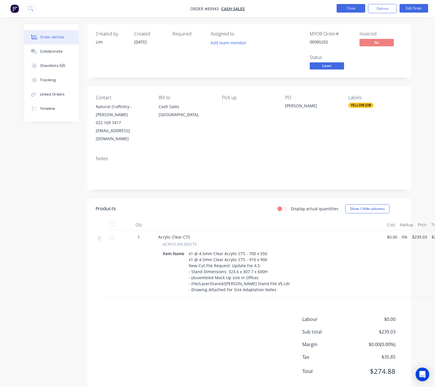
click at [358, 9] on button "Close" at bounding box center [350, 8] width 29 height 9
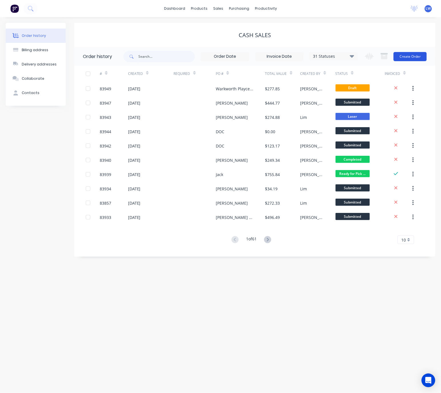
click at [424, 59] on button "Create Order" at bounding box center [410, 56] width 33 height 9
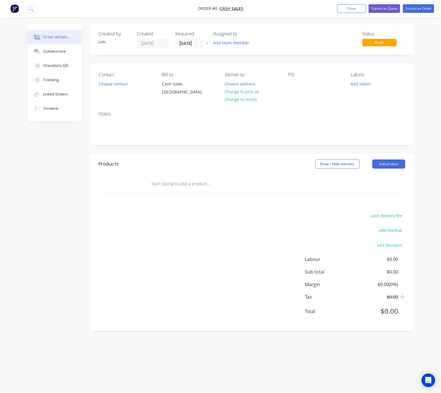
click at [206, 43] on icon at bounding box center [207, 43] width 3 height 3
click at [119, 83] on button "Choose contact" at bounding box center [112, 84] width 35 height 8
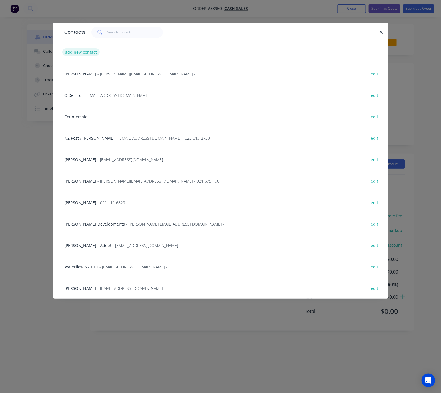
click at [82, 48] on button "add new contact" at bounding box center [81, 52] width 38 height 8
select select "NZ"
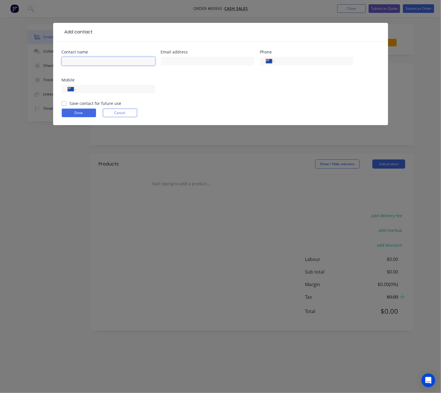
click at [100, 59] on input "text" at bounding box center [108, 61] width 93 height 9
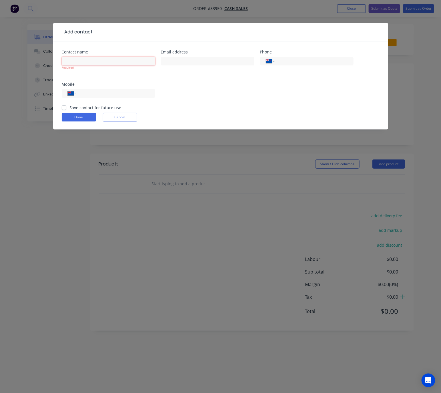
click at [121, 61] on input "text" at bounding box center [108, 61] width 93 height 9
paste input ""[PERSON_NAME]" <[EMAIL_ADDRESS][DOMAIN_NAME]>"
click at [86, 60] on input ""[PERSON_NAME]" <[EMAIL_ADDRESS][DOMAIN_NAME]>" at bounding box center [108, 61] width 93 height 9
click at [87, 60] on input ""[PERSON_NAME]" <[EMAIL_ADDRESS][DOMAIN_NAME]>" at bounding box center [108, 61] width 93 height 9
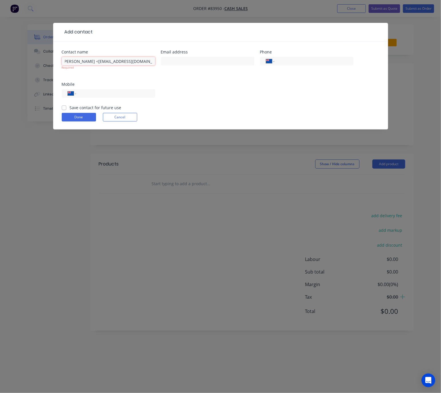
scroll to position [0, 2]
click at [65, 61] on input ""[PERSON_NAME] <[EMAIL_ADDRESS][DOMAIN_NAME]>" at bounding box center [108, 61] width 93 height 9
click at [65, 60] on input ""[PERSON_NAME] <[EMAIL_ADDRESS][DOMAIN_NAME]>" at bounding box center [108, 61] width 93 height 9
click at [62, 61] on input ""[PERSON_NAME] <[EMAIL_ADDRESS][DOMAIN_NAME]>" at bounding box center [108, 61] width 93 height 9
drag, startPoint x: 119, startPoint y: 64, endPoint x: 218, endPoint y: 71, distance: 99.1
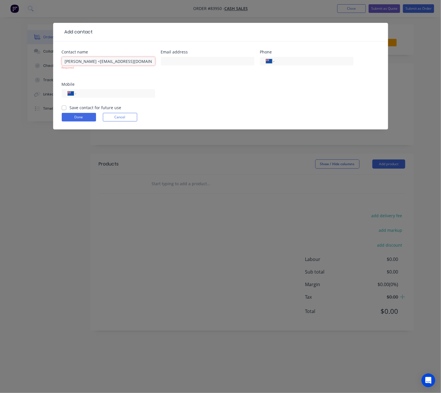
click at [218, 71] on div "Contact name "[PERSON_NAME] <[EMAIL_ADDRESS][DOMAIN_NAME]> Required Email addre…" at bounding box center [221, 77] width 318 height 55
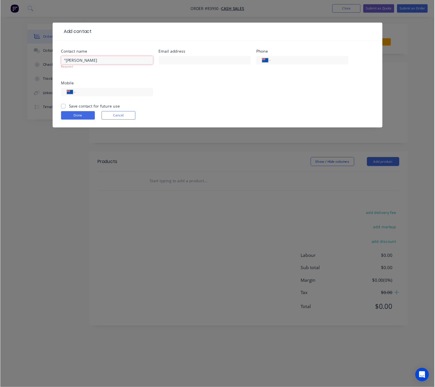
scroll to position [0, 0]
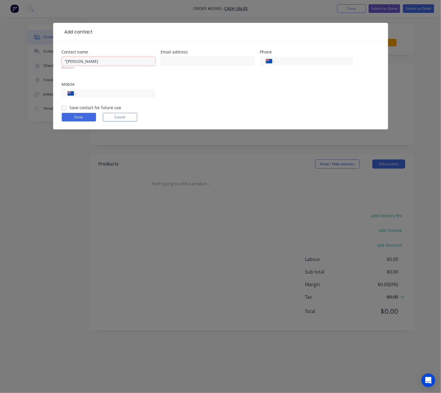
type input ""[PERSON_NAME]"
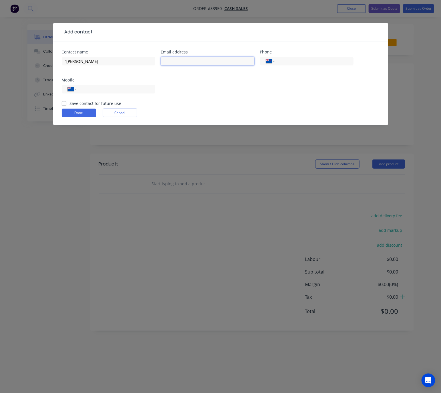
click at [187, 61] on input "text" at bounding box center [207, 61] width 93 height 9
paste input "<[EMAIL_ADDRESS][DOMAIN_NAME]>"
type input "<[EMAIL_ADDRESS][DOMAIN_NAME]>"
click at [67, 60] on input ""[PERSON_NAME]" at bounding box center [108, 61] width 93 height 9
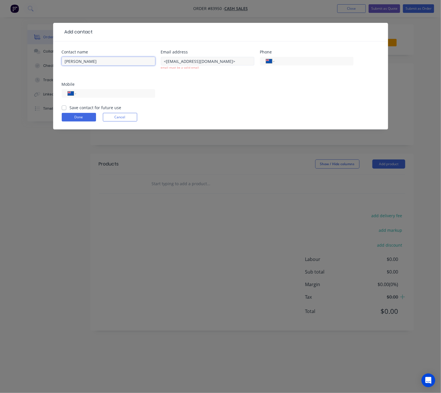
type input "[PERSON_NAME]"
click at [166, 61] on input "<[EMAIL_ADDRESS][DOMAIN_NAME]>" at bounding box center [207, 61] width 93 height 9
click at [237, 62] on input "[EMAIL_ADDRESS][DOMAIN_NAME]>" at bounding box center [207, 61] width 93 height 9
type input "[EMAIL_ADDRESS][DOMAIN_NAME]"
click at [123, 100] on div "International [GEOGRAPHIC_DATA] [GEOGRAPHIC_DATA] [GEOGRAPHIC_DATA] [GEOGRAPHIC…" at bounding box center [108, 96] width 93 height 17
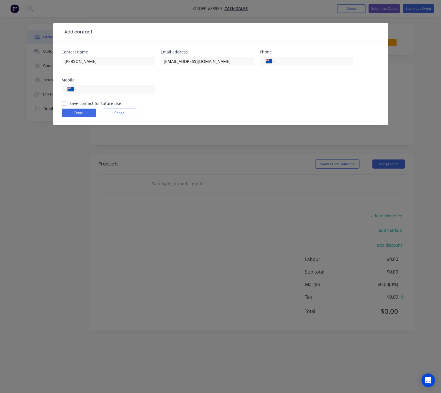
click at [127, 95] on div "International [GEOGRAPHIC_DATA] [GEOGRAPHIC_DATA] [GEOGRAPHIC_DATA] [GEOGRAPHIC…" at bounding box center [108, 91] width 93 height 17
click at [130, 89] on input "tel" at bounding box center [114, 89] width 69 height 7
type input "022 324 9631"
drag, startPoint x: 63, startPoint y: 104, endPoint x: 70, endPoint y: 113, distance: 11.7
click at [70, 104] on label "Save contact for future use" at bounding box center [96, 103] width 52 height 6
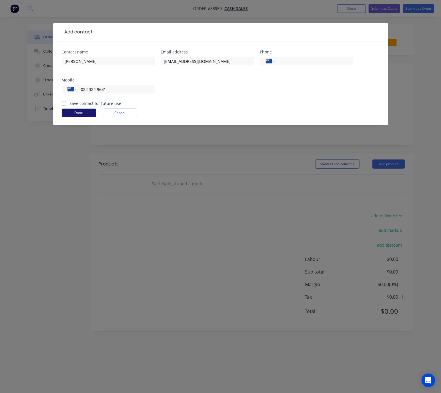
click at [63, 104] on input "Save contact for future use" at bounding box center [64, 102] width 5 height 5
checkbox input "true"
click at [81, 111] on button "Done" at bounding box center [79, 113] width 34 height 9
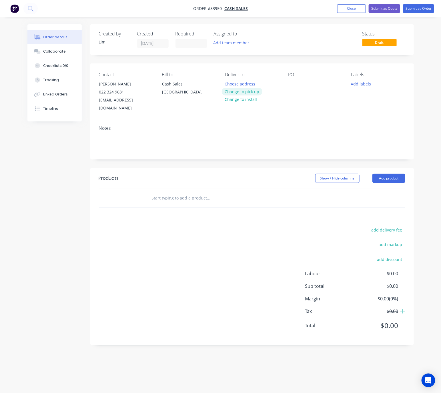
click at [255, 90] on button "Change to pick up" at bounding box center [242, 92] width 41 height 8
click at [252, 93] on button "Change to delivery" at bounding box center [243, 92] width 42 height 8
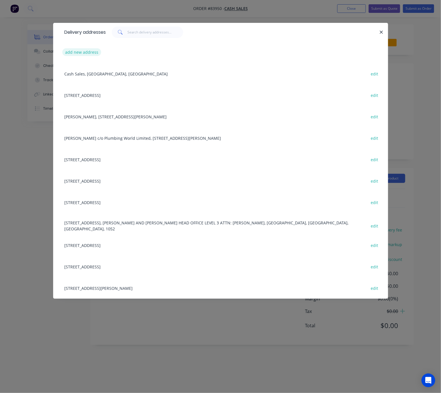
click at [86, 53] on button "add new address" at bounding box center [81, 52] width 39 height 8
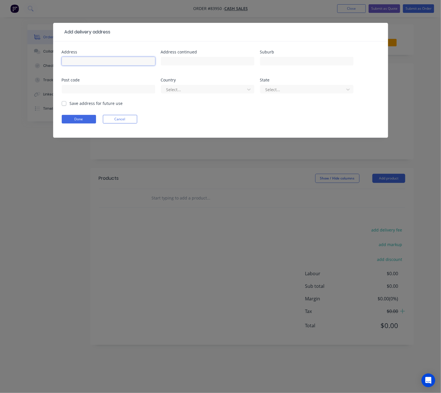
click at [92, 58] on input "text" at bounding box center [108, 61] width 93 height 9
type input "[STREET_ADDRESS]"
click at [185, 62] on input "text" at bounding box center [207, 61] width 93 height 9
click at [318, 61] on input "text" at bounding box center [306, 61] width 93 height 9
type input "Lynfield"
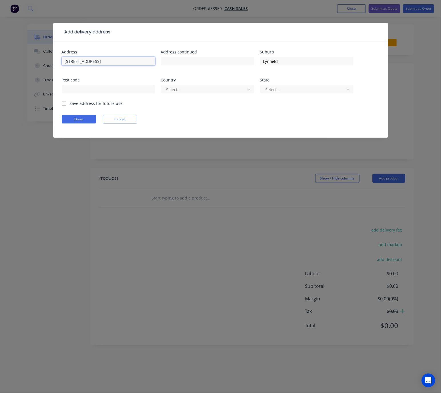
drag, startPoint x: 105, startPoint y: 61, endPoint x: 69, endPoint y: 63, distance: 36.1
click at [40, 64] on div "Add delivery address Address [STREET_ADDRESS] Address continued Suburb Lynfield…" at bounding box center [220, 196] width 441 height 393
click at [121, 87] on input "text" at bounding box center [108, 89] width 93 height 9
type input "1042"
click at [202, 85] on div "Select..." at bounding box center [204, 89] width 80 height 9
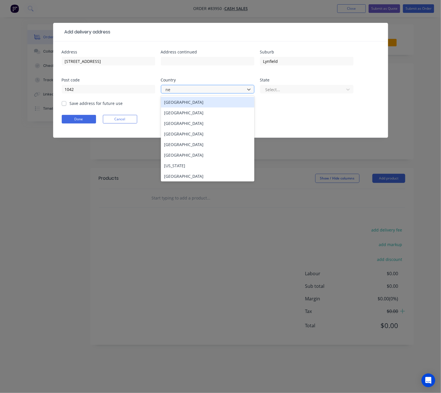
type input "new"
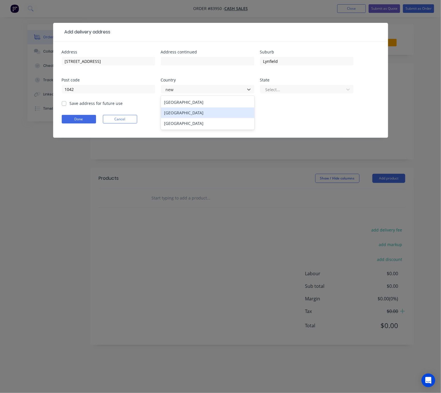
click at [215, 110] on div "[GEOGRAPHIC_DATA]" at bounding box center [207, 112] width 93 height 11
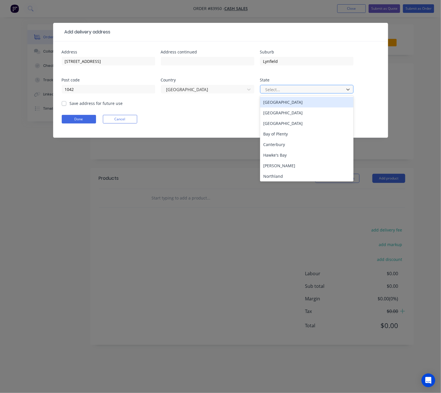
click at [300, 87] on div at bounding box center [303, 89] width 76 height 7
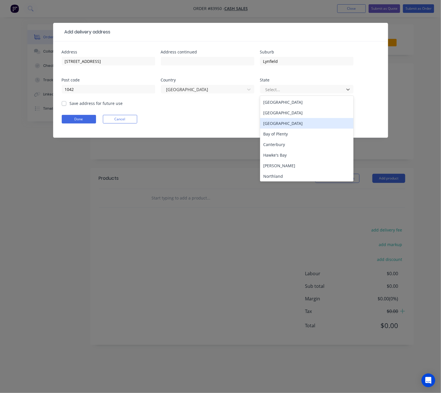
click at [294, 124] on div "[GEOGRAPHIC_DATA]" at bounding box center [306, 123] width 93 height 11
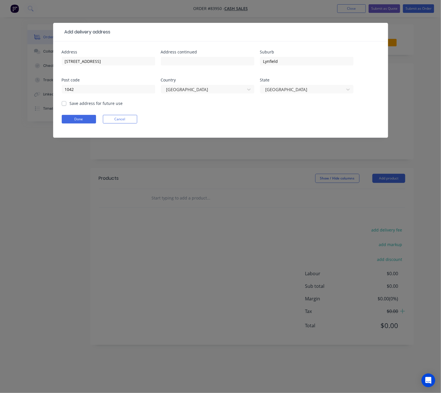
drag, startPoint x: 64, startPoint y: 105, endPoint x: 67, endPoint y: 107, distance: 3.6
click at [70, 105] on label "Save address for future use" at bounding box center [96, 103] width 53 height 6
click at [64, 105] on input "Save address for future use" at bounding box center [64, 102] width 5 height 5
checkbox input "true"
click at [72, 112] on form "Address [STREET_ADDRESS] Save address for future use Done Cancel" at bounding box center [221, 94] width 318 height 88
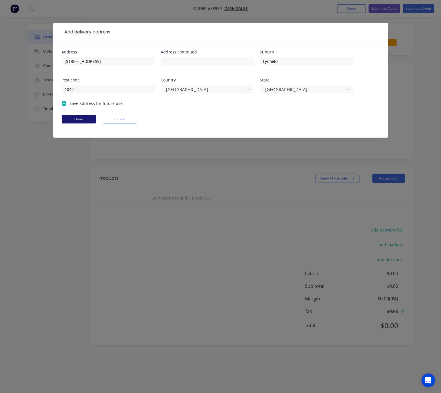
drag, startPoint x: 78, startPoint y: 119, endPoint x: 87, endPoint y: 128, distance: 12.7
click at [78, 119] on button "Done" at bounding box center [79, 119] width 34 height 9
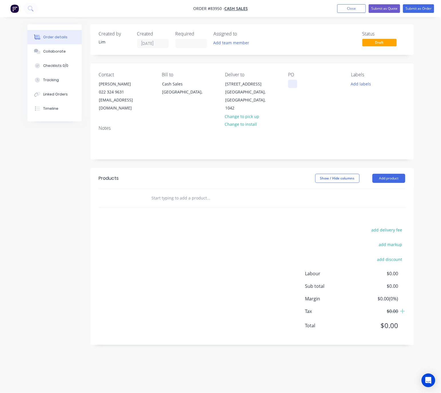
click at [292, 83] on div at bounding box center [292, 84] width 9 height 8
click at [127, 84] on div "[PERSON_NAME]" at bounding box center [122, 84] width 47 height 8
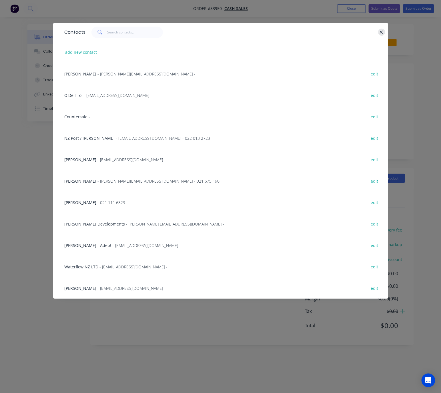
click at [383, 32] on icon "button" at bounding box center [382, 32] width 4 height 5
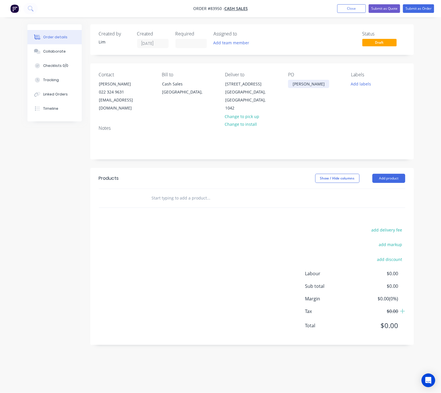
click at [316, 83] on div "[PERSON_NAME]" at bounding box center [308, 84] width 41 height 8
click at [370, 87] on button "Add labels" at bounding box center [361, 84] width 26 height 8
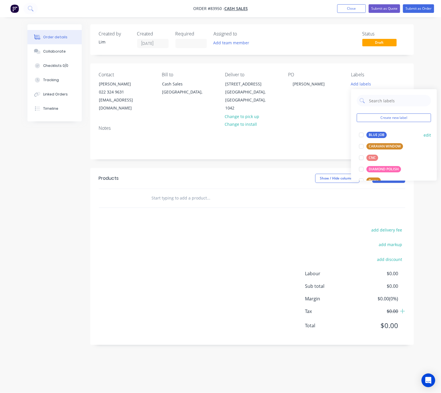
click at [382, 132] on div "BLUE JOB" at bounding box center [377, 135] width 20 height 6
click at [38, 215] on div "Created by [PERSON_NAME] Created [DATE] Required Assigned to Add team member St…" at bounding box center [220, 188] width 387 height 329
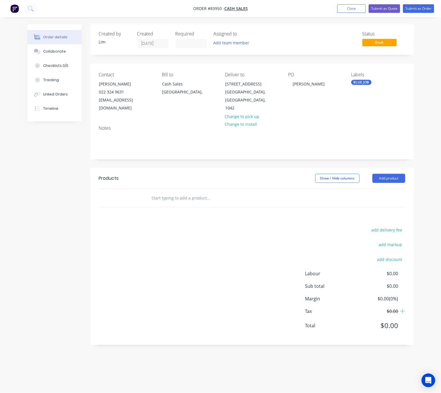
click at [164, 195] on input "text" at bounding box center [209, 197] width 114 height 11
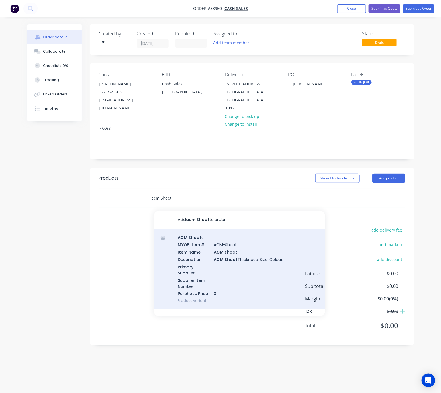
type input "acm Sheet"
click at [279, 272] on div "ACM Sheet s MYOB Item # ACM-Sheet Item Name ACM sheet Description ACM Sheet Thi…" at bounding box center [240, 269] width 172 height 80
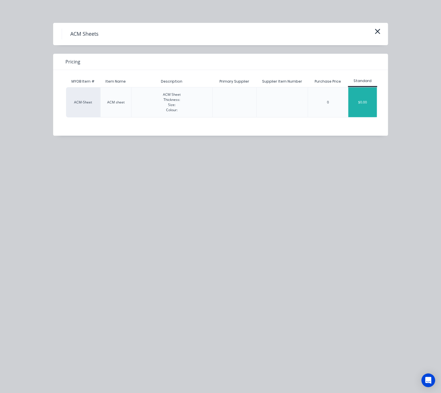
click at [357, 101] on div "$0.00" at bounding box center [362, 102] width 29 height 30
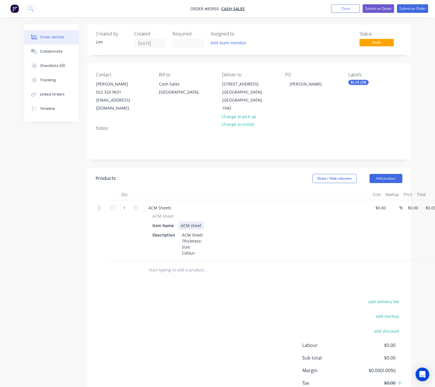
click at [202, 221] on div "ACM sheet" at bounding box center [190, 225] width 25 height 8
click at [201, 234] on div "ACM Sheet Thickness: Size: Colour:" at bounding box center [193, 244] width 26 height 26
click at [198, 239] on div "ACM Sheet Thickness: 4mm Size: Colour:" at bounding box center [198, 244] width 37 height 26
click at [204, 244] on div "ACM Sheet Thickness: 4mm Size: 1500 x 3050 Colour:" at bounding box center [198, 244] width 37 height 26
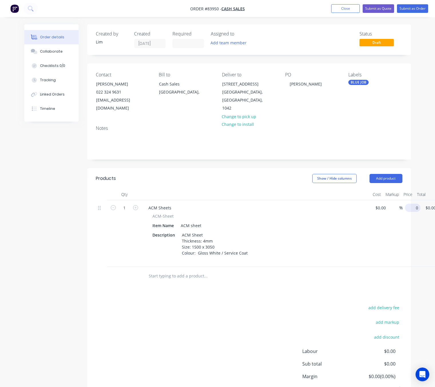
click at [413, 204] on input "0" at bounding box center [413, 208] width 13 height 8
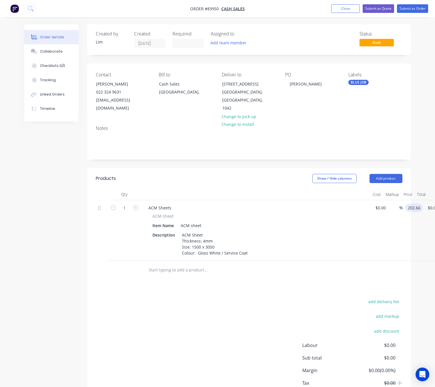
type input "$202.66"
click at [183, 307] on div "add delivery fee add markup add discount Labour $0.00 Sub total $0.00 Margin $0…" at bounding box center [249, 353] width 306 height 110
click at [199, 308] on div "add delivery fee add markup add discount Labour $0.00 Sub total $202.66 Margin …" at bounding box center [249, 353] width 306 height 110
click at [135, 205] on icon "button" at bounding box center [135, 207] width 5 height 5
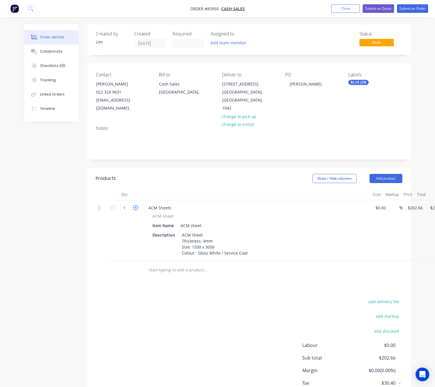
type input "2"
type input "$405.32"
click at [135, 205] on icon "button" at bounding box center [135, 207] width 5 height 5
type input "3"
type input "$607.98"
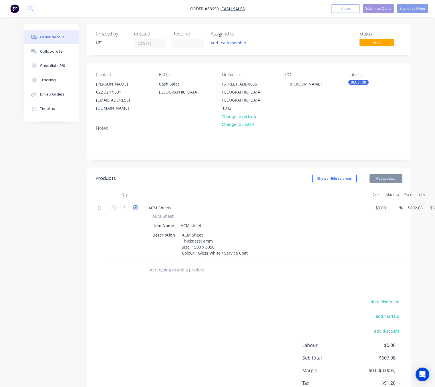
click at [135, 205] on icon "button" at bounding box center [135, 207] width 5 height 5
type input "4"
type input "$810.64"
click at [183, 324] on div "add delivery fee add markup add discount Labour $0.00 Sub total $810.64 Margin …" at bounding box center [249, 353] width 306 height 110
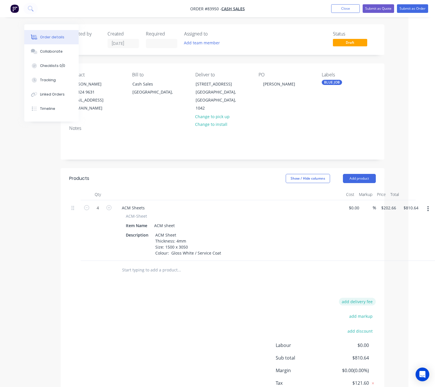
click at [359, 298] on button "add delivery fee" at bounding box center [357, 302] width 37 height 8
type input "40"
click at [186, 325] on div "Delivery fee Delivery fee Delivery fee name (Optional) 40 40 $0 add markup add …" at bounding box center [222, 352] width 306 height 109
click at [196, 320] on div "Delivery fee $40.00 add markup add discount Labour $0.00 Sub total $850.64 Marg…" at bounding box center [222, 351] width 306 height 107
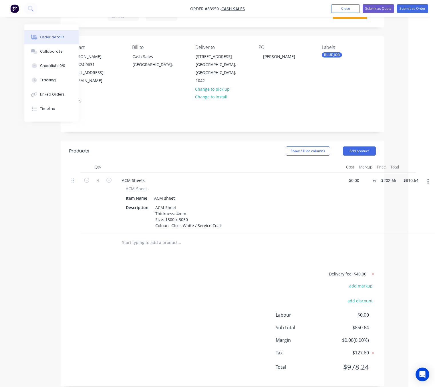
scroll to position [29, 27]
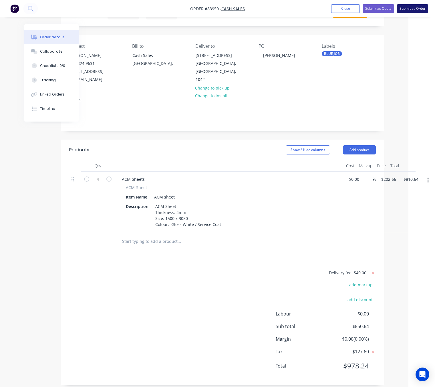
click at [421, 10] on button "Submit as Order" at bounding box center [412, 8] width 31 height 9
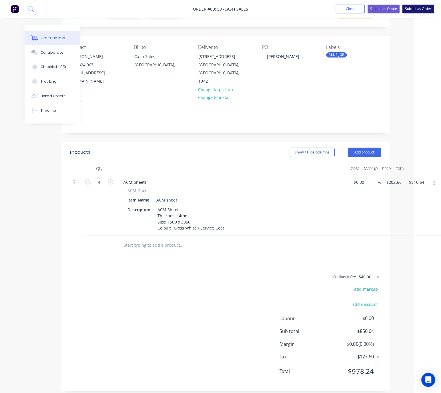
scroll to position [0, 0]
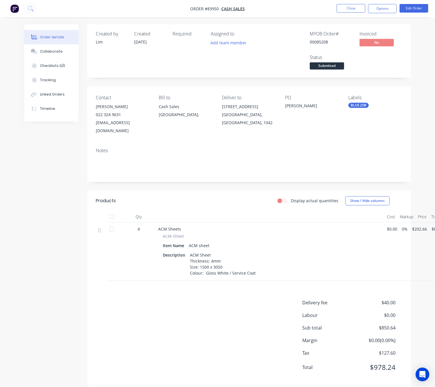
click at [386, 16] on nav "Order #83950 - Cash Sales Close Options Edit Order" at bounding box center [217, 8] width 435 height 17
click at [385, 8] on button "Options" at bounding box center [382, 8] width 29 height 9
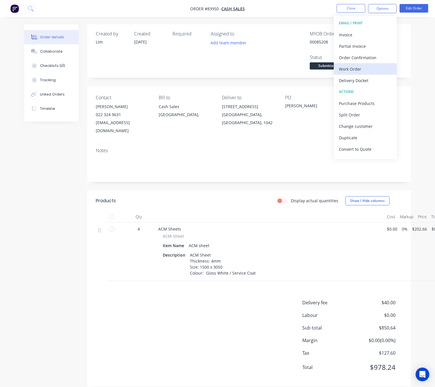
click at [373, 68] on div "Work Order" at bounding box center [365, 69] width 53 height 8
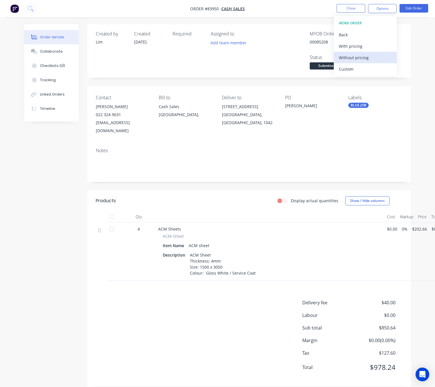
click at [365, 60] on div "Without pricing" at bounding box center [365, 57] width 53 height 8
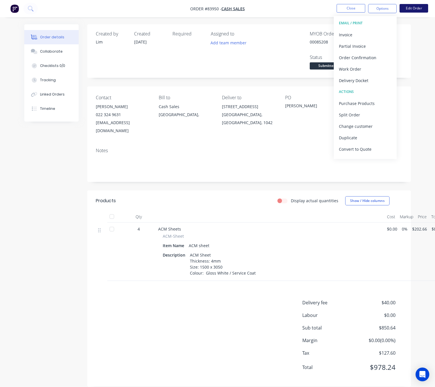
click at [413, 10] on button "Edit Order" at bounding box center [413, 8] width 29 height 9
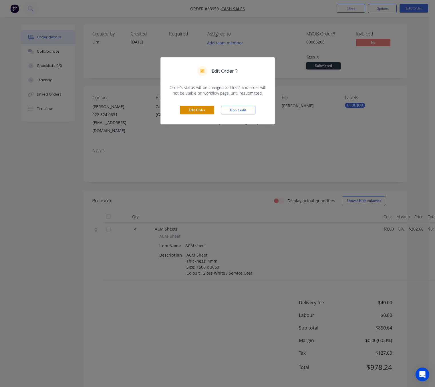
click at [190, 106] on button "Edit Order" at bounding box center [197, 110] width 34 height 9
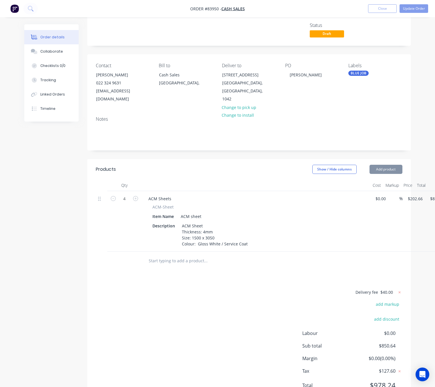
scroll to position [52, 0]
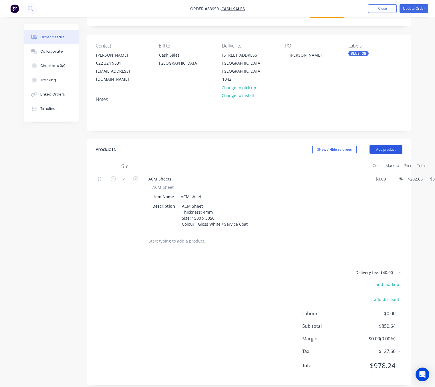
click at [386, 145] on button "Add product" at bounding box center [385, 149] width 33 height 9
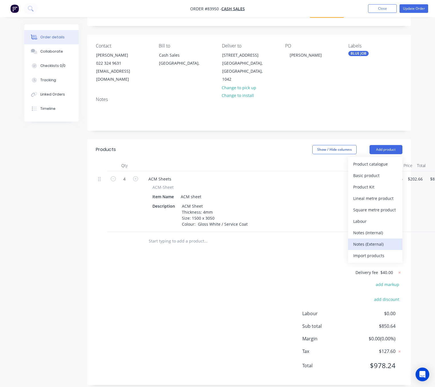
click at [381, 240] on div "Notes (External)" at bounding box center [375, 244] width 44 height 8
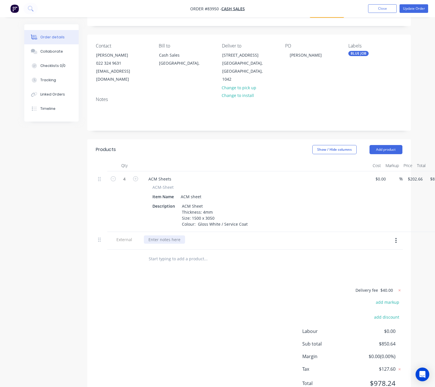
click at [168, 236] on div at bounding box center [164, 239] width 41 height 8
click at [237, 306] on div "Delivery fee $40.00 add markup add discount Labour $0.00 Sub total $850.64 Marg…" at bounding box center [249, 339] width 306 height 107
drag, startPoint x: 217, startPoint y: 232, endPoint x: 214, endPoint y: 233, distance: 3.3
click at [212, 235] on div "Payment Is Required To Confirm Your Order." at bounding box center [191, 239] width 95 height 8
drag, startPoint x: 218, startPoint y: 234, endPoint x: 208, endPoint y: 232, distance: 9.5
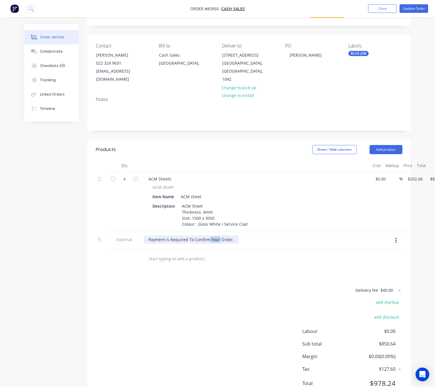
click at [208, 235] on div "Payment Is Required To Confirm Your Order." at bounding box center [191, 239] width 95 height 8
click at [208, 235] on div "Payment Is Required To ConfirmThis Order." at bounding box center [190, 239] width 93 height 8
click at [235, 316] on div "Delivery fee $40.00 add markup add discount Labour $0.00 Sub total $850.64 Marg…" at bounding box center [249, 339] width 306 height 107
click at [232, 235] on div "Payment Is Required To Confirm This Order." at bounding box center [191, 239] width 94 height 8
click at [214, 316] on div "Delivery fee $40.00 add markup add discount Labour $0.00 Sub total $850.64 Marg…" at bounding box center [249, 339] width 306 height 107
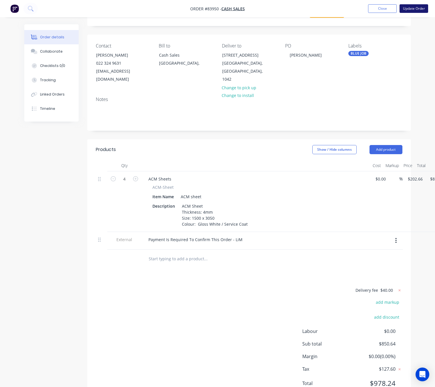
click at [416, 7] on button "Update Order" at bounding box center [413, 8] width 29 height 9
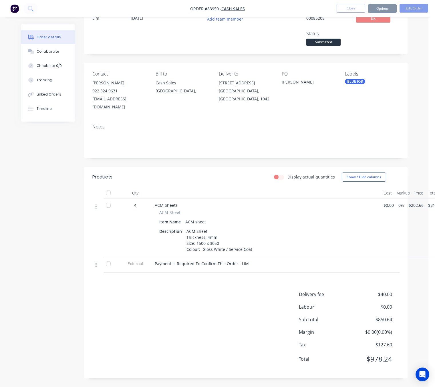
scroll to position [0, 0]
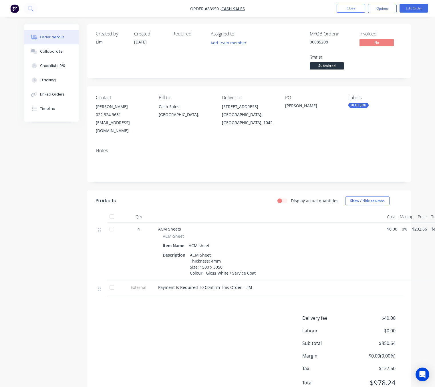
drag, startPoint x: 384, startPoint y: 9, endPoint x: 385, endPoint y: 15, distance: 7.1
click at [384, 8] on button "Options" at bounding box center [382, 8] width 29 height 9
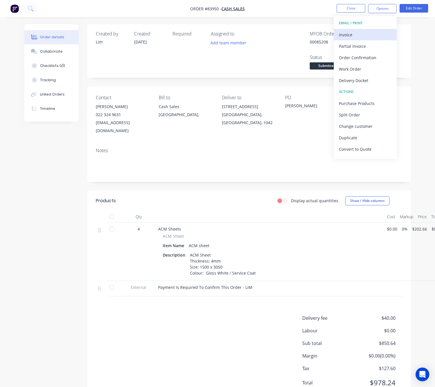
click at [367, 35] on div "Invoice" at bounding box center [365, 35] width 53 height 8
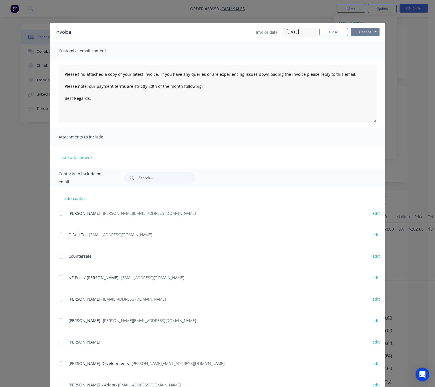
click at [364, 34] on button "Options" at bounding box center [365, 32] width 29 height 9
click at [367, 41] on button "Preview" at bounding box center [369, 41] width 37 height 9
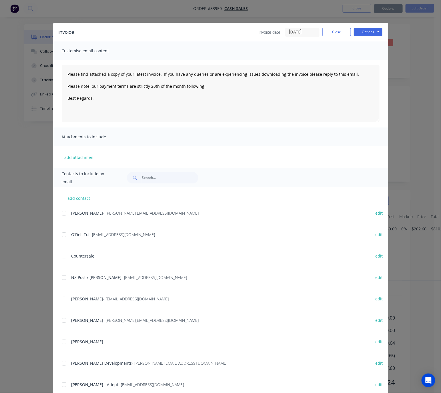
type textarea "Please find attached a copy of your latest invoice. If you have any queries or …"
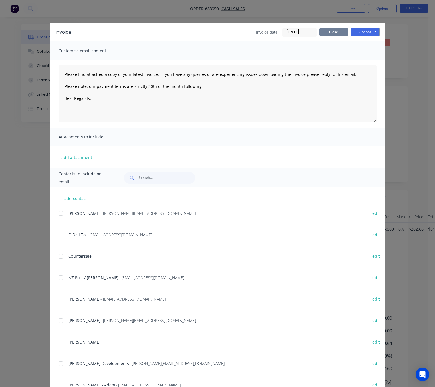
click at [333, 31] on button "Close" at bounding box center [333, 32] width 29 height 9
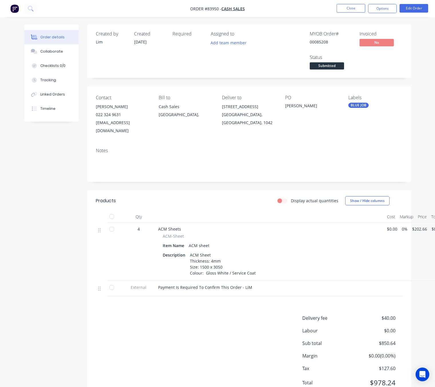
click at [335, 65] on span "Submitted" at bounding box center [327, 65] width 34 height 7
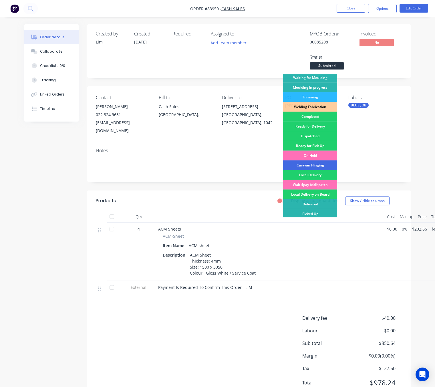
scroll to position [100, 0]
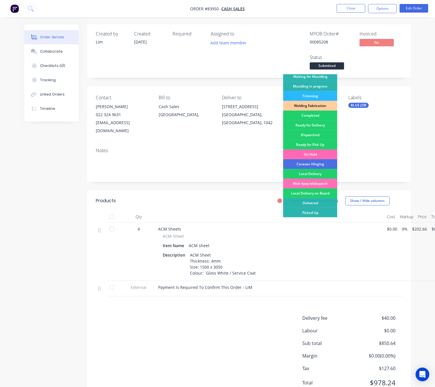
click at [316, 151] on div "On Hold" at bounding box center [310, 155] width 54 height 10
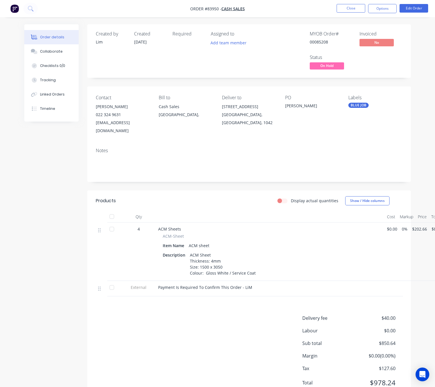
click at [60, 236] on div "Created by [PERSON_NAME] Created [DATE] Required Assigned to Add team member MY…" at bounding box center [217, 217] width 387 height 386
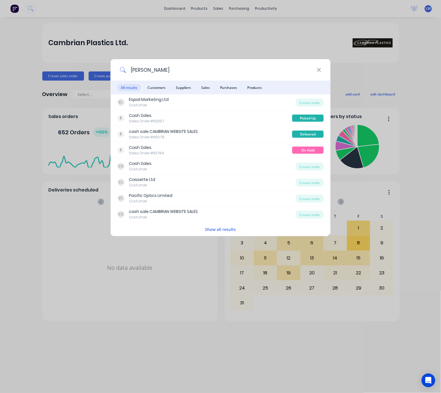
drag, startPoint x: 157, startPoint y: 68, endPoint x: 124, endPoint y: 63, distance: 33.5
click at [124, 63] on div "shane" at bounding box center [221, 69] width 220 height 21
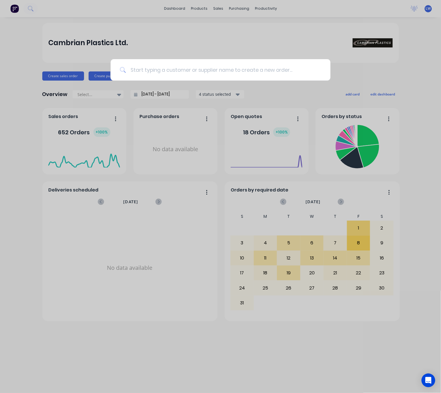
click at [153, 68] on input at bounding box center [224, 69] width 196 height 21
click at [170, 69] on input at bounding box center [224, 69] width 196 height 21
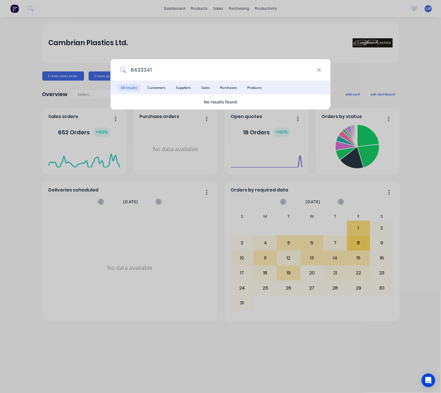
drag, startPoint x: 156, startPoint y: 71, endPoint x: 127, endPoint y: 70, distance: 29.2
click at [127, 70] on input "8433341" at bounding box center [221, 69] width 191 height 21
drag, startPoint x: 144, startPoint y: 71, endPoint x: 145, endPoint y: 68, distance: 3.6
click at [143, 65] on input "8433341" at bounding box center [221, 69] width 191 height 21
click at [157, 69] on input "8433341" at bounding box center [221, 69] width 191 height 21
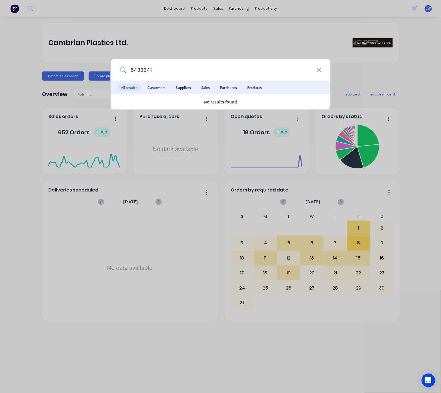
drag, startPoint x: 156, startPoint y: 67, endPoint x: 129, endPoint y: 69, distance: 27.6
click at [129, 69] on input "8433341" at bounding box center [221, 69] width 191 height 21
click at [137, 69] on input "8433341" at bounding box center [221, 69] width 191 height 21
click at [149, 71] on input "8433341" at bounding box center [221, 69] width 191 height 21
click at [163, 75] on input "8433341" at bounding box center [221, 69] width 191 height 21
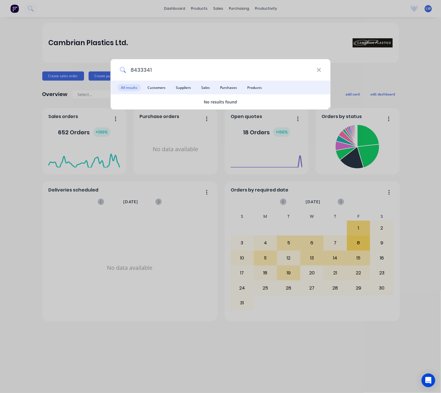
type input "8433341"
drag, startPoint x: 203, startPoint y: 197, endPoint x: 215, endPoint y: 13, distance: 184.5
click at [202, 196] on div "8433341 All results Customers Suppliers Sales Purchases Products No results fou…" at bounding box center [220, 196] width 441 height 393
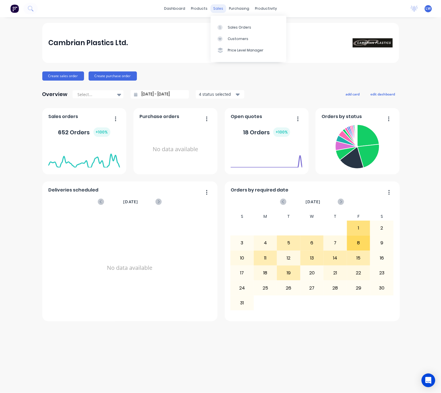
click at [216, 9] on div "sales" at bounding box center [218, 8] width 16 height 9
click at [233, 29] on div "Sales Orders" at bounding box center [239, 27] width 23 height 5
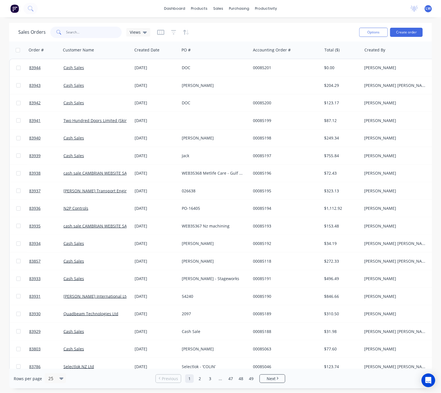
click at [106, 31] on input "text" at bounding box center [94, 32] width 56 height 11
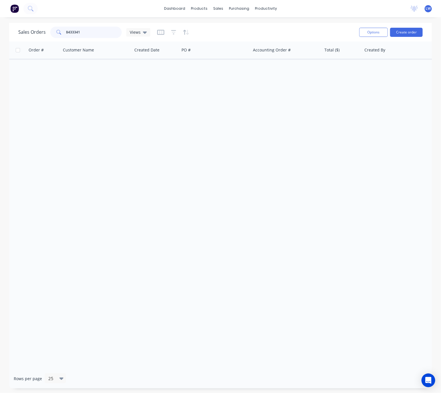
drag, startPoint x: 82, startPoint y: 33, endPoint x: 48, endPoint y: 29, distance: 34.2
click at [50, 30] on div "8433341" at bounding box center [85, 32] width 71 height 11
type input "Ja russel"
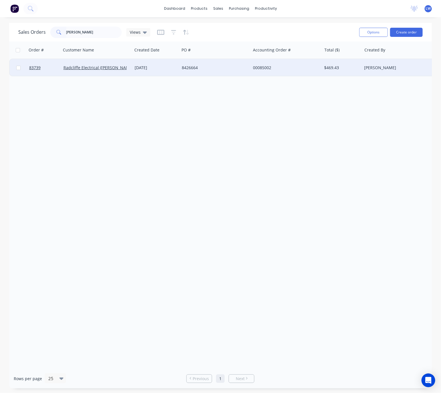
click at [228, 71] on div "8426664" at bounding box center [215, 67] width 71 height 17
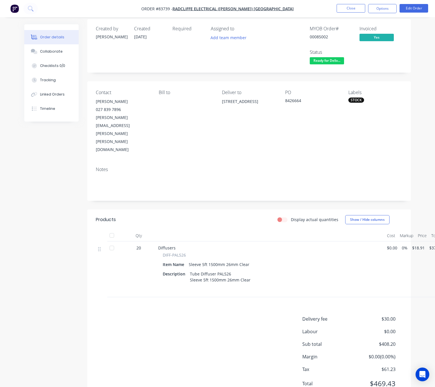
scroll to position [6, 0]
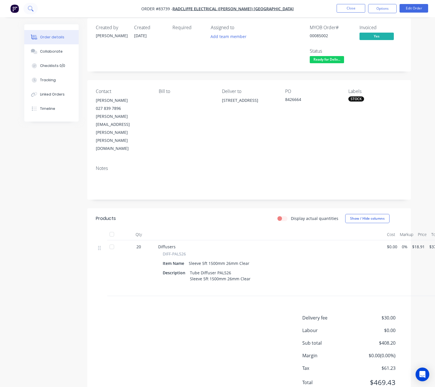
click at [28, 10] on icon at bounding box center [30, 8] width 5 height 5
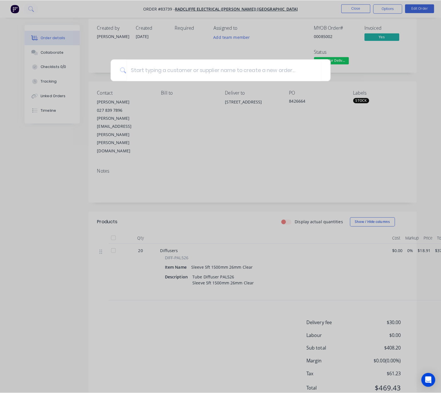
scroll to position [0, 0]
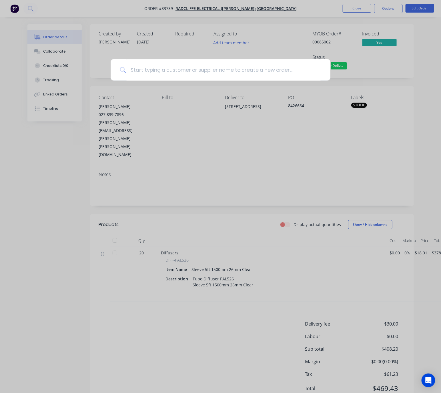
click at [16, 9] on div at bounding box center [220, 196] width 441 height 393
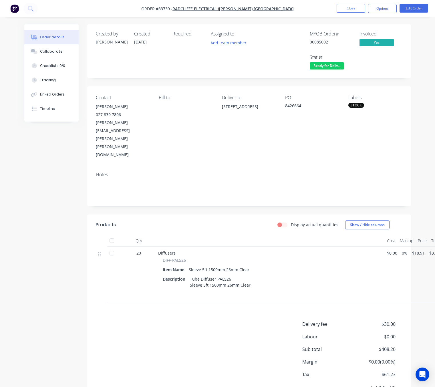
click at [17, 9] on img "button" at bounding box center [14, 8] width 9 height 9
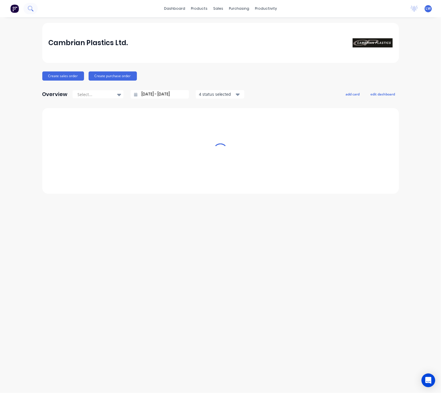
click at [35, 7] on button at bounding box center [30, 8] width 14 height 11
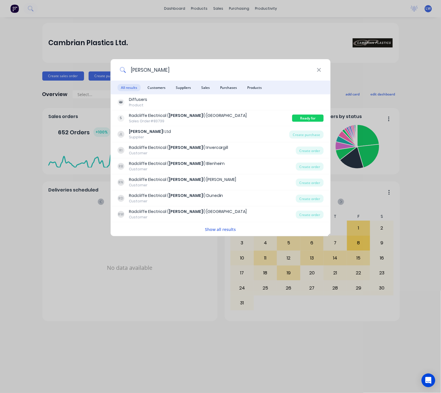
click at [180, 67] on input "ja russel" at bounding box center [221, 69] width 191 height 21
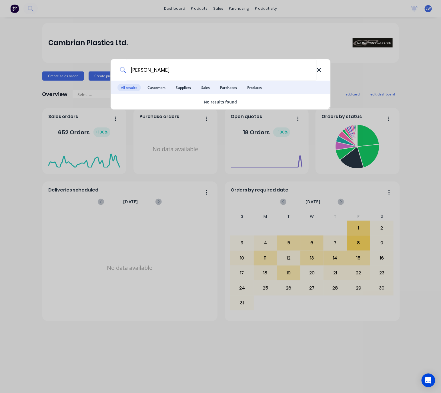
type input "ja russel"
click at [322, 67] on div "ja russel" at bounding box center [221, 69] width 220 height 21
drag, startPoint x: 168, startPoint y: 68, endPoint x: 130, endPoint y: 70, distance: 37.3
click at [124, 70] on div "ja russel" at bounding box center [221, 69] width 220 height 21
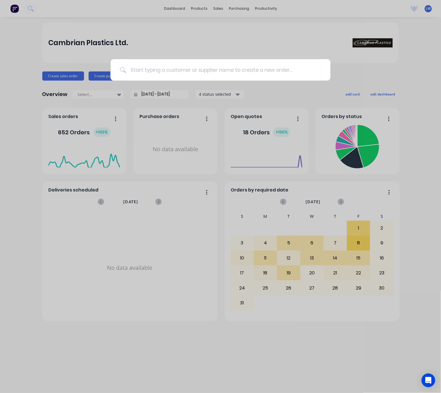
click at [214, 9] on div at bounding box center [220, 196] width 441 height 393
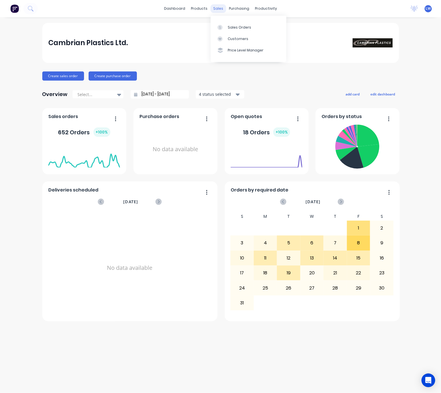
click at [217, 11] on div "sales" at bounding box center [218, 8] width 16 height 9
click at [230, 27] on div "Sales Orders" at bounding box center [239, 27] width 23 height 5
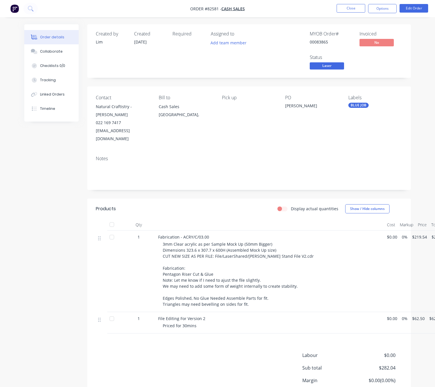
scroll to position [41, 0]
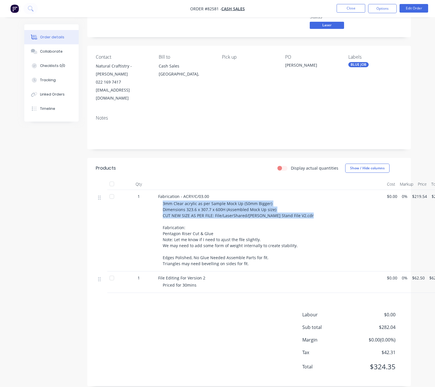
click at [135, 339] on div "Labour $0.00 Sub total $282.04 Margin $0.00 ( 0.00 %) Tax $42.31 Total $324.35" at bounding box center [249, 344] width 306 height 66
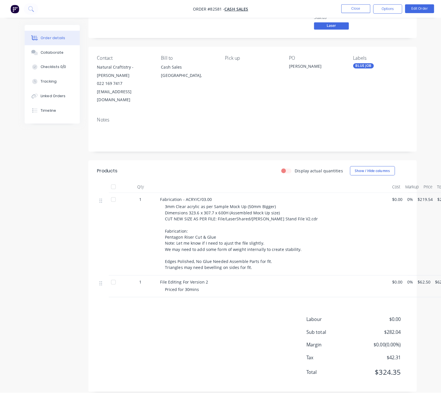
scroll to position [0, 0]
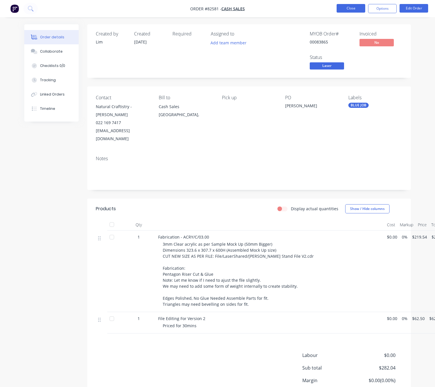
click at [354, 9] on button "Close" at bounding box center [350, 8] width 29 height 9
